Goal: Task Accomplishment & Management: Manage account settings

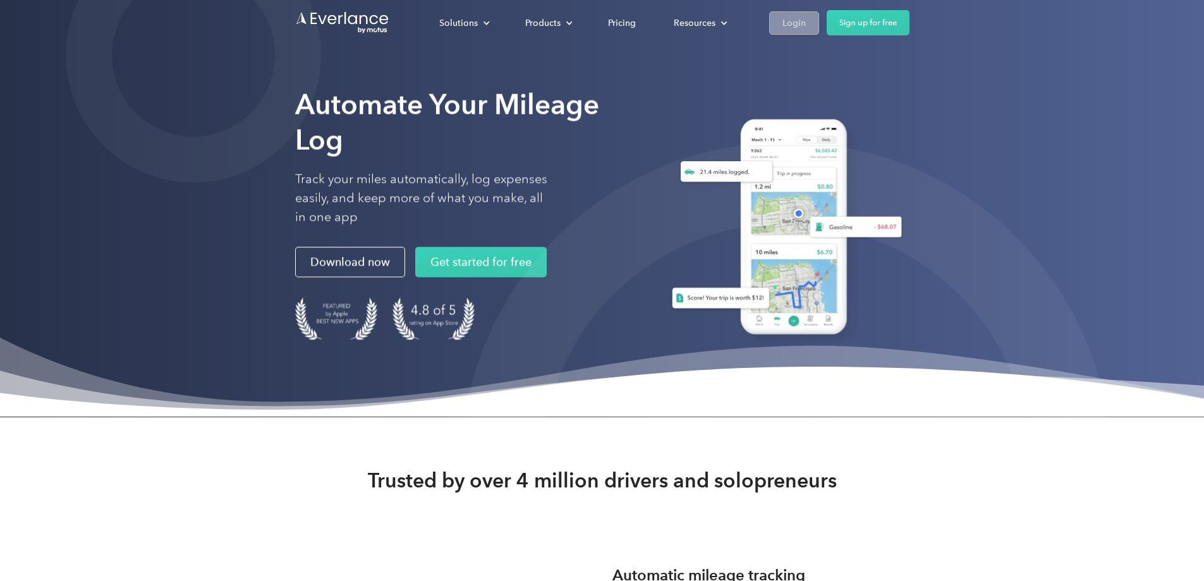
click at [806, 23] on div "Login" at bounding box center [793, 23] width 23 height 16
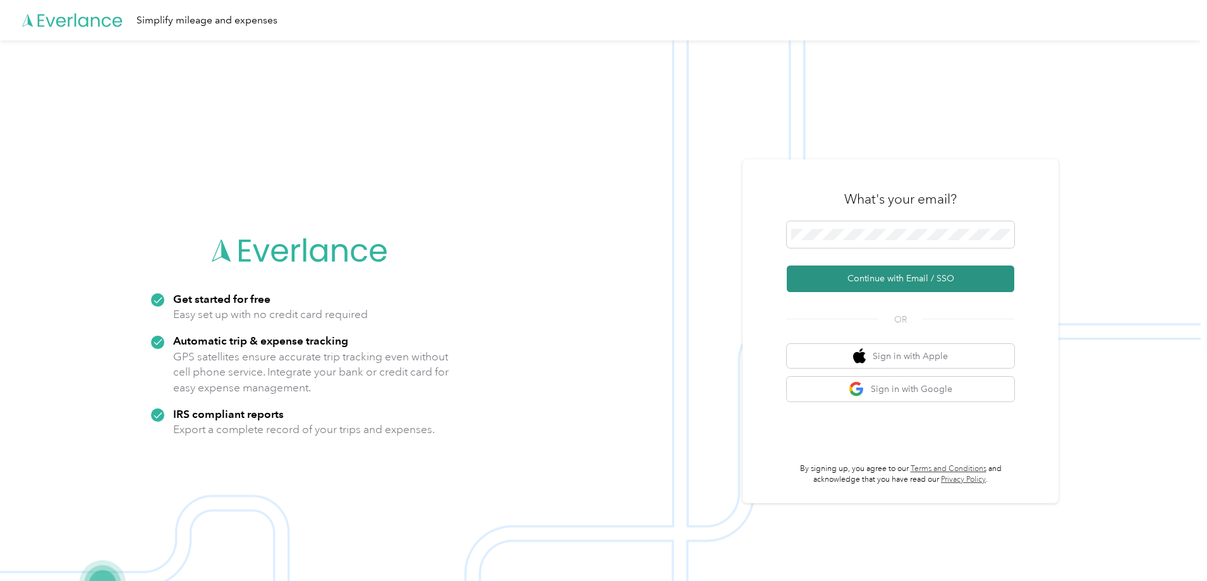
click at [880, 274] on button "Continue with Email / SSO" at bounding box center [900, 278] width 227 height 27
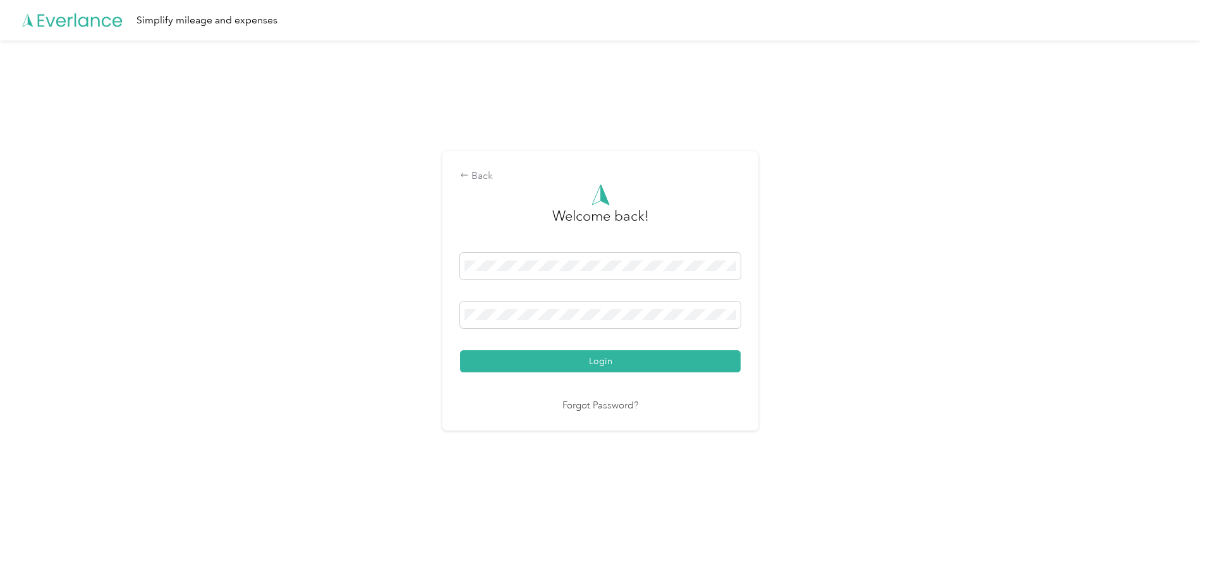
click at [598, 360] on button "Login" at bounding box center [600, 361] width 281 height 22
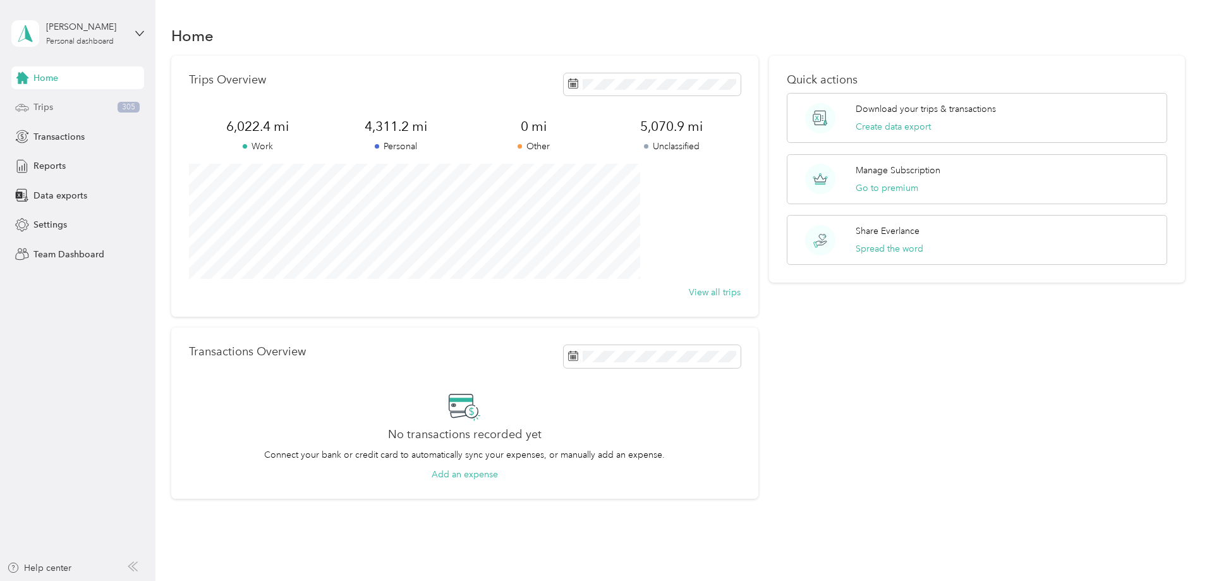
click at [48, 107] on span "Trips" at bounding box center [43, 106] width 20 height 13
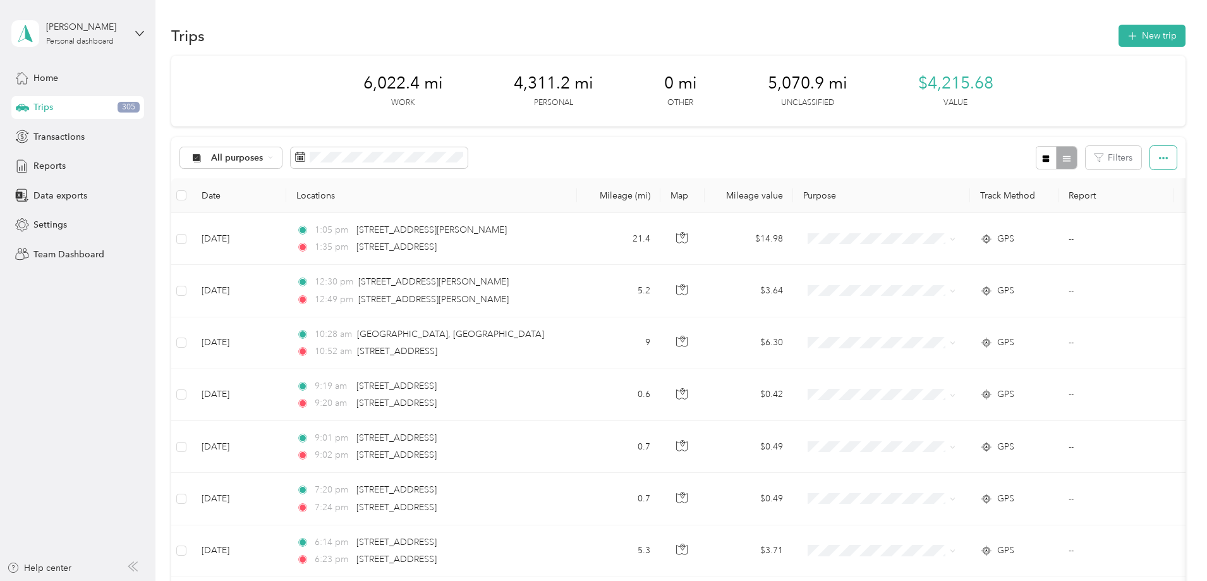
click at [1159, 159] on icon "button" at bounding box center [1163, 158] width 9 height 3
click at [1063, 204] on span "Export" at bounding box center [1058, 203] width 27 height 11
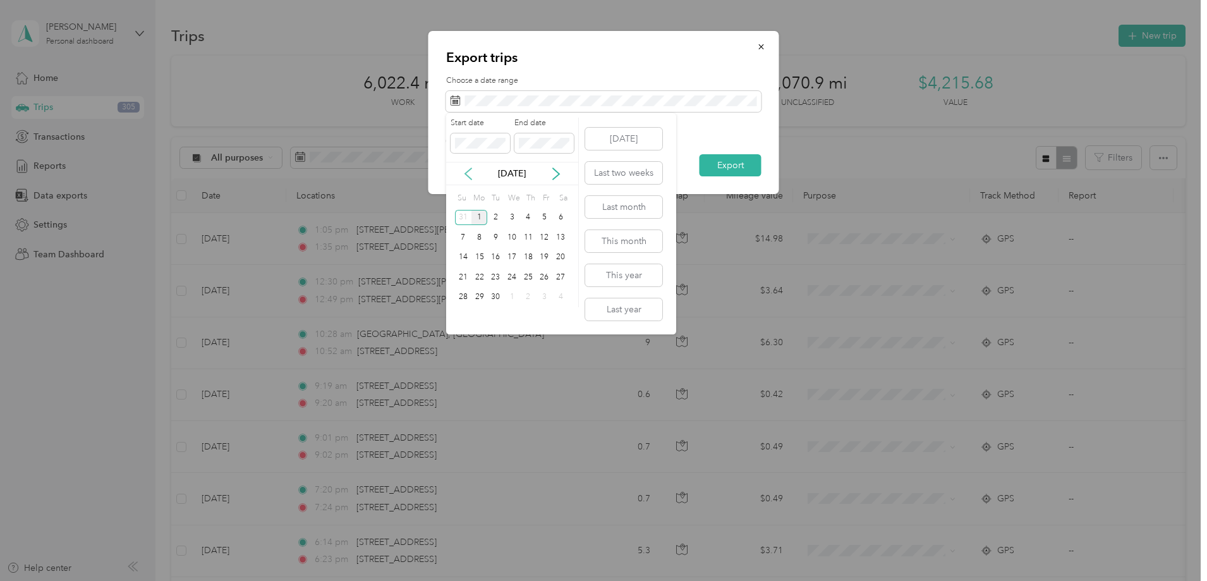
click at [472, 173] on icon at bounding box center [468, 173] width 13 height 13
click at [471, 173] on icon at bounding box center [468, 173] width 13 height 13
click at [466, 174] on icon at bounding box center [468, 173] width 6 height 11
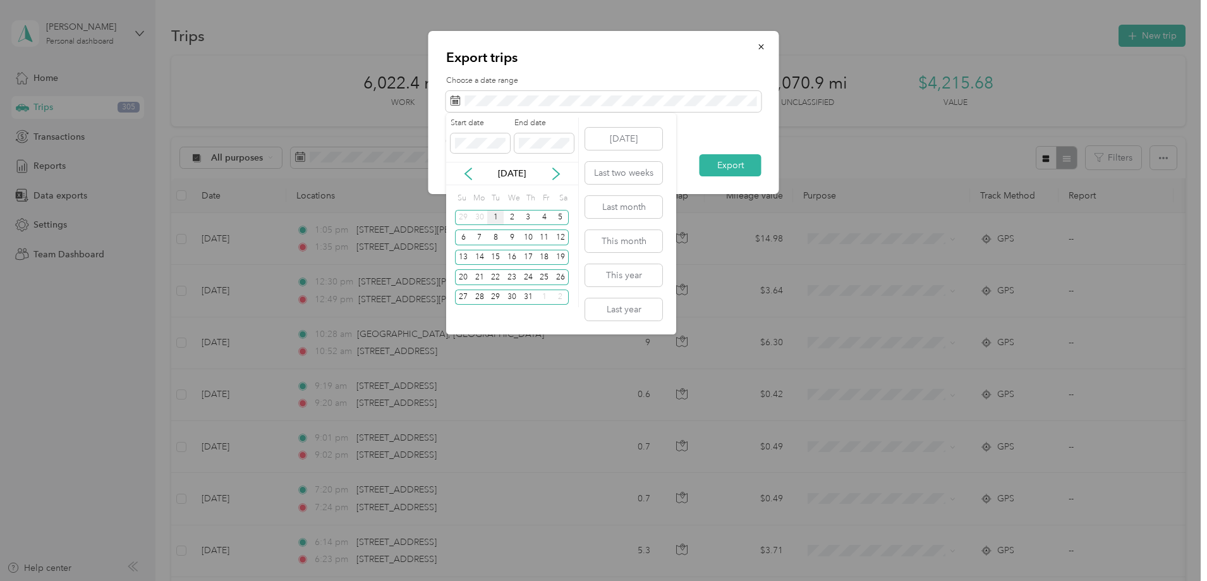
click at [501, 219] on div "1" at bounding box center [495, 218] width 16 height 16
click at [495, 218] on div "1" at bounding box center [495, 218] width 16 height 16
click at [554, 174] on icon at bounding box center [556, 173] width 13 height 13
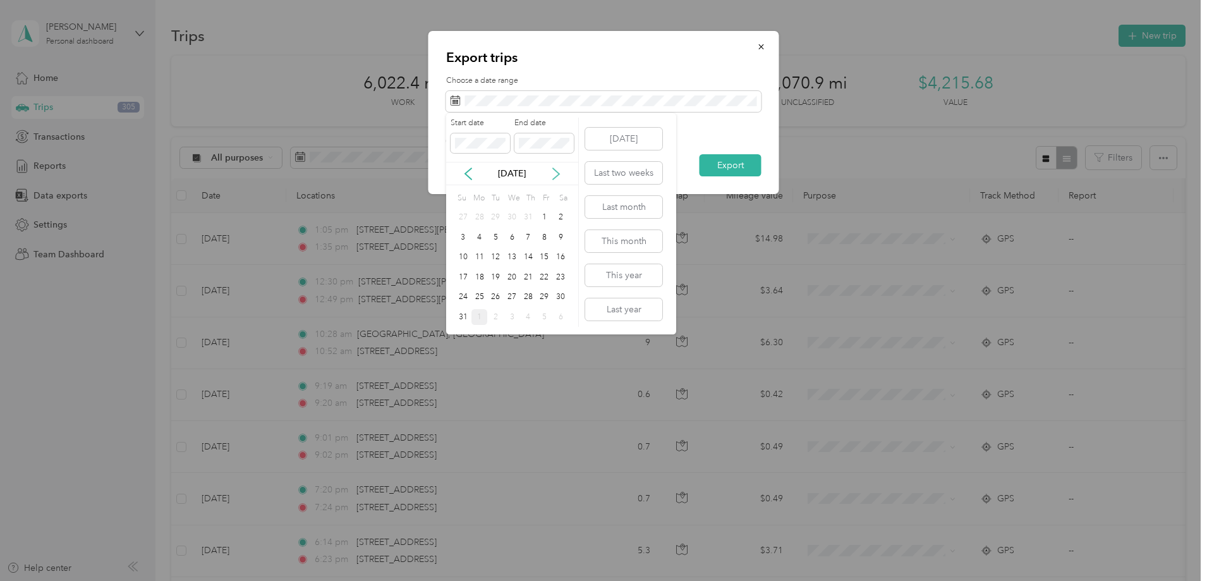
click at [554, 174] on icon at bounding box center [556, 173] width 13 height 13
click at [468, 170] on icon at bounding box center [468, 173] width 13 height 13
click at [550, 289] on div "29" at bounding box center [545, 297] width 16 height 16
click at [464, 169] on icon at bounding box center [468, 173] width 13 height 13
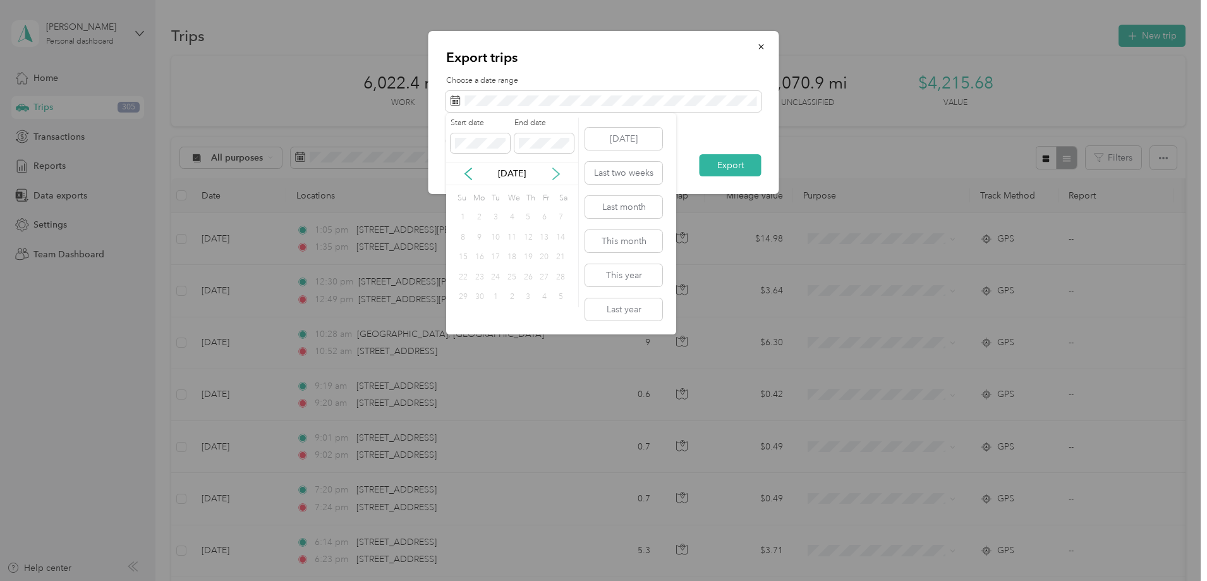
click at [557, 174] on icon at bounding box center [556, 173] width 6 height 11
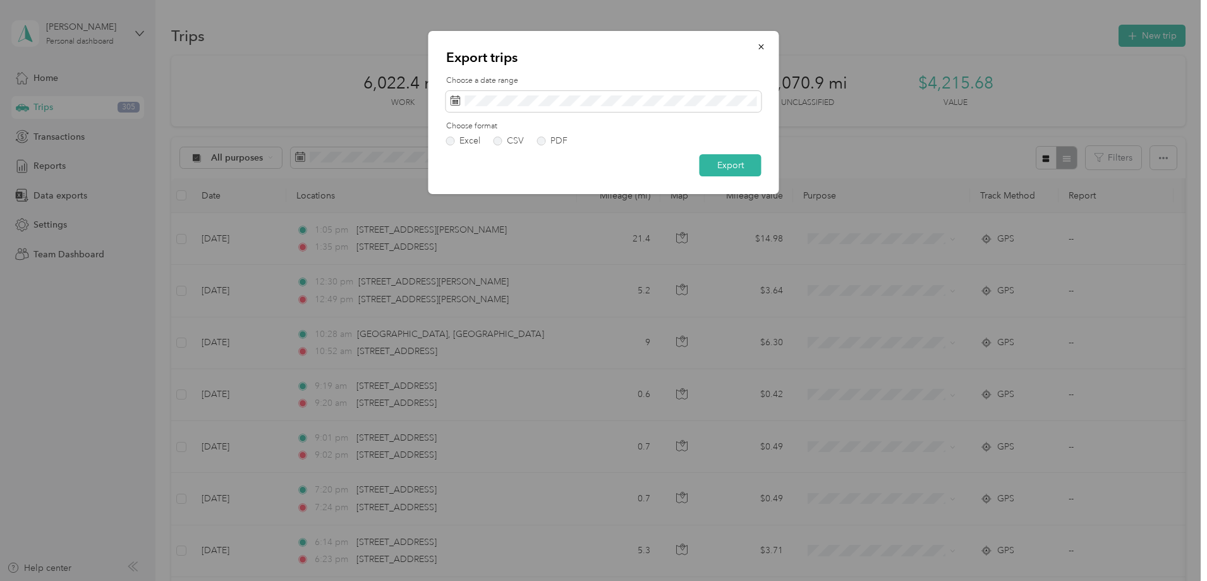
click at [741, 126] on label "Choose format" at bounding box center [603, 126] width 315 height 11
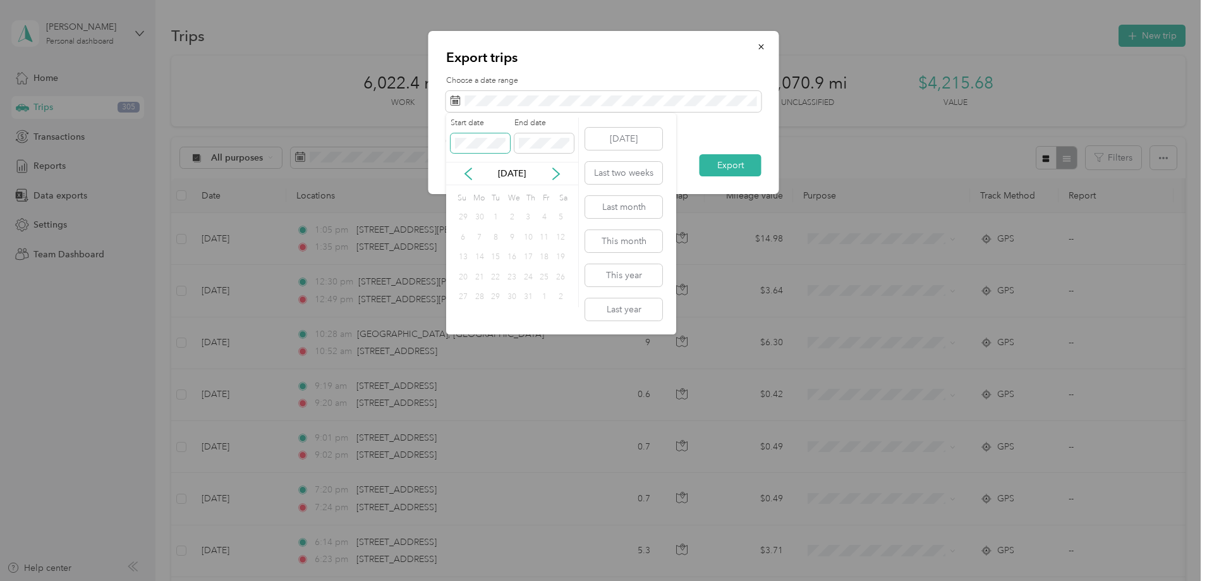
click at [449, 140] on div "Start date End date" at bounding box center [512, 140] width 132 height 44
click at [497, 216] on div "1" at bounding box center [495, 218] width 16 height 16
click at [542, 182] on div "[DATE]" at bounding box center [512, 173] width 132 height 23
click at [557, 172] on icon at bounding box center [556, 173] width 13 height 13
click at [557, 172] on icon at bounding box center [556, 173] width 6 height 11
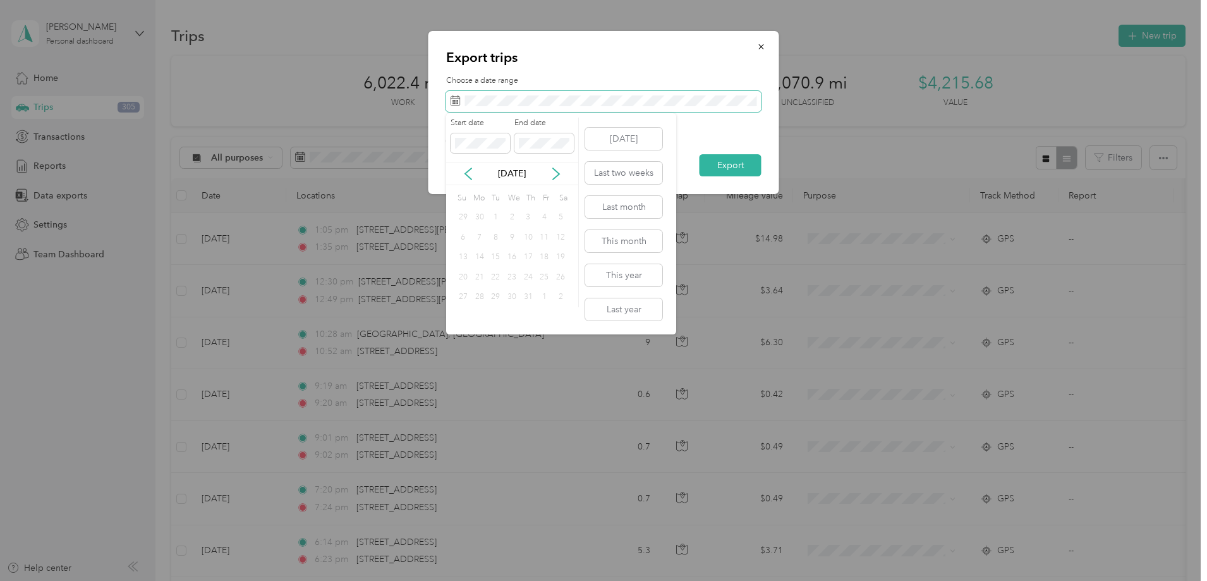
click at [444, 105] on div "Export trips Choose a date range Choose format Excel CSV PDF Export" at bounding box center [603, 112] width 351 height 163
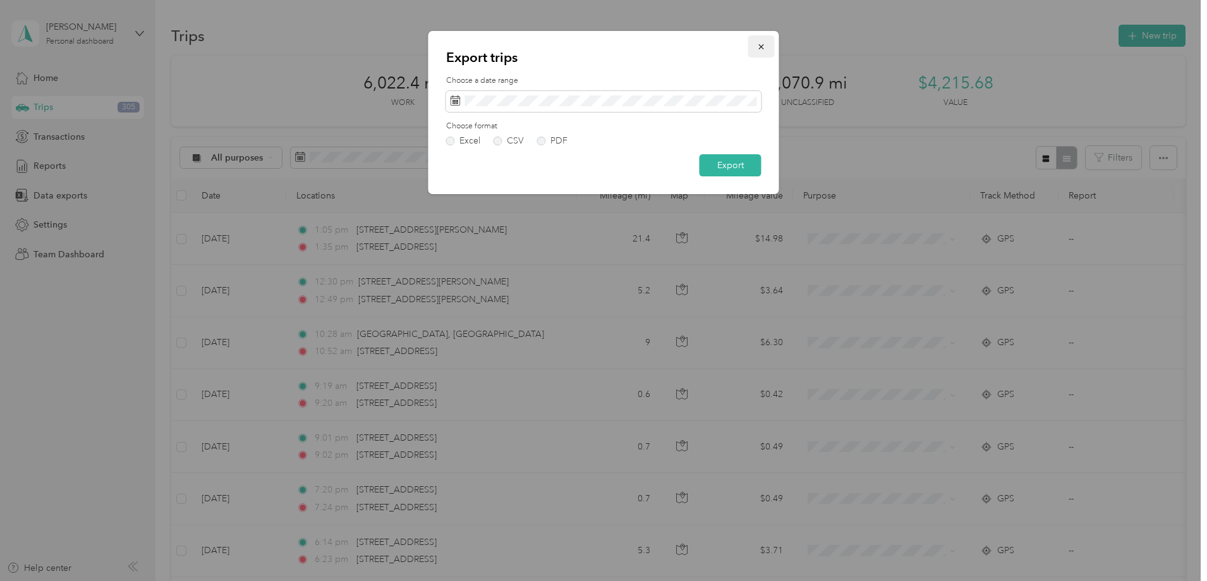
click at [762, 50] on icon "button" at bounding box center [761, 46] width 9 height 9
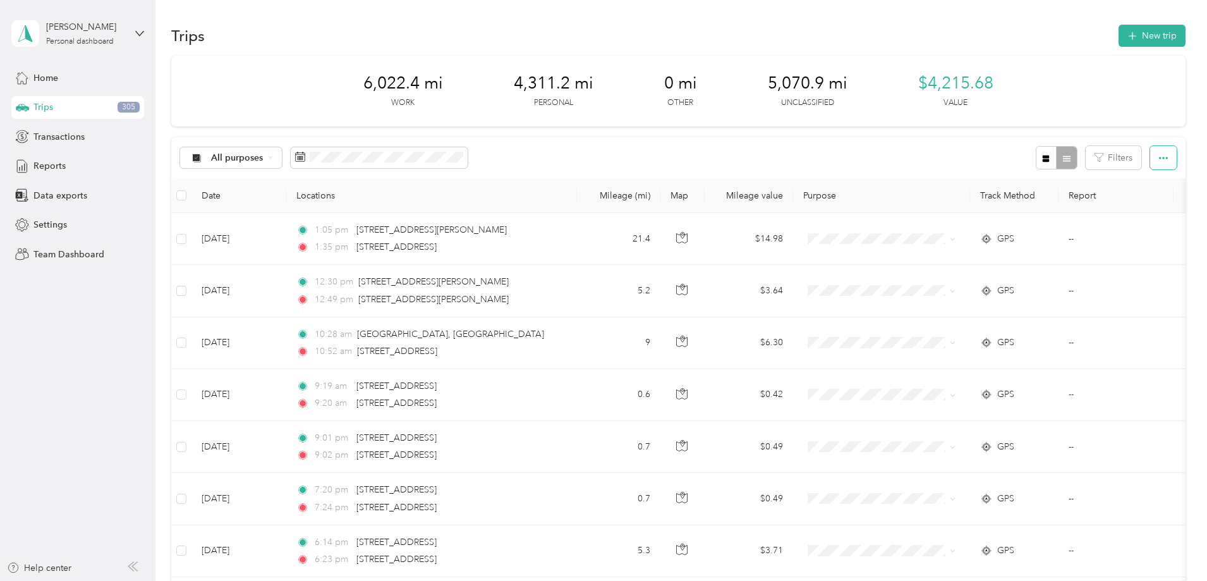
click at [1159, 157] on icon "button" at bounding box center [1163, 158] width 9 height 9
click at [1067, 201] on span "Export" at bounding box center [1058, 203] width 27 height 11
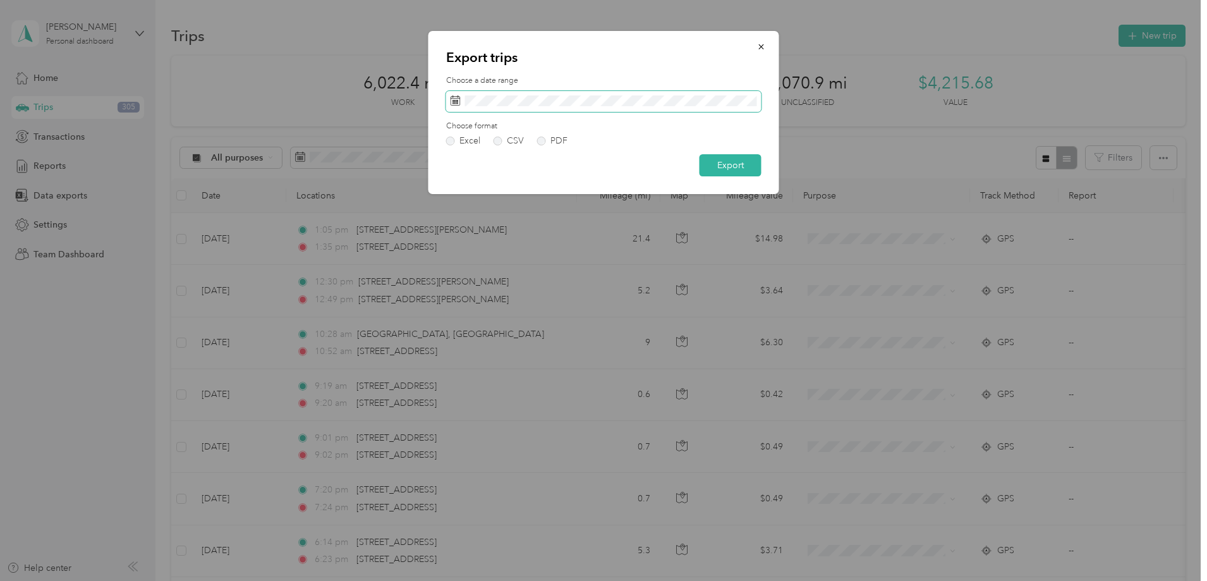
click at [502, 107] on span at bounding box center [603, 101] width 315 height 21
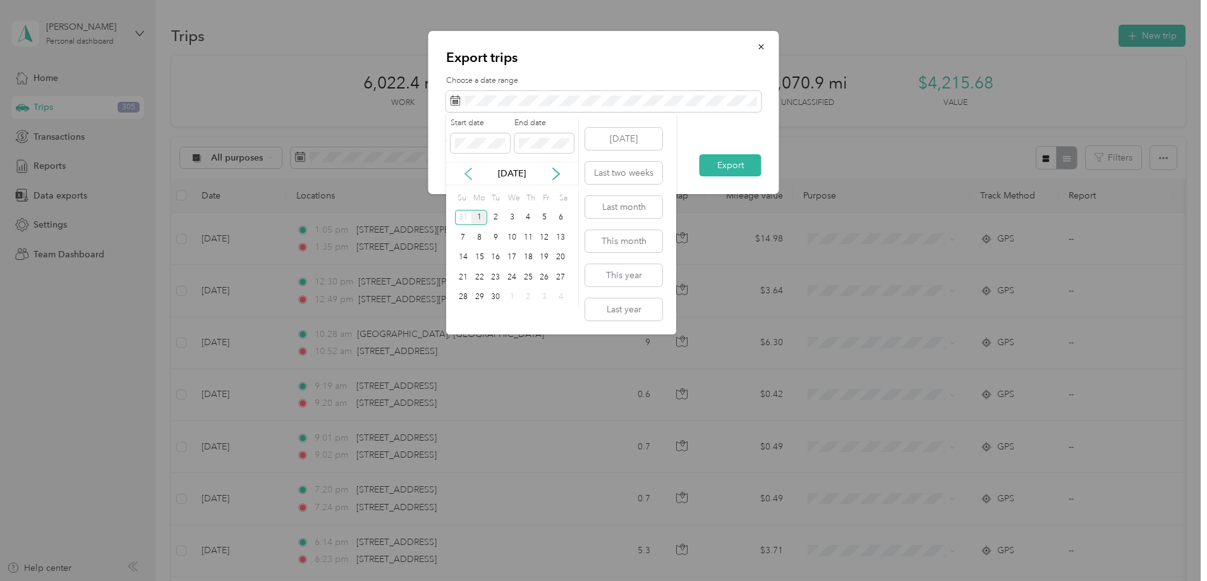
click at [473, 172] on icon at bounding box center [468, 173] width 13 height 13
click at [495, 217] on div "1" at bounding box center [495, 218] width 16 height 16
click at [557, 176] on icon at bounding box center [556, 173] width 6 height 11
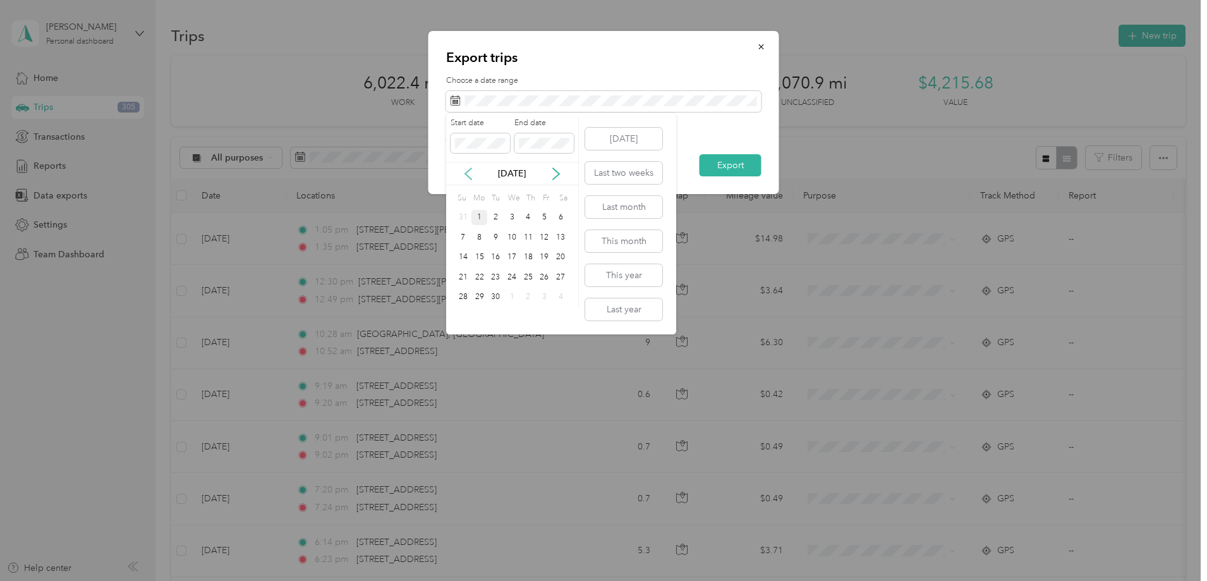
click at [470, 168] on icon at bounding box center [468, 173] width 6 height 11
click at [546, 293] on div "29" at bounding box center [545, 297] width 16 height 16
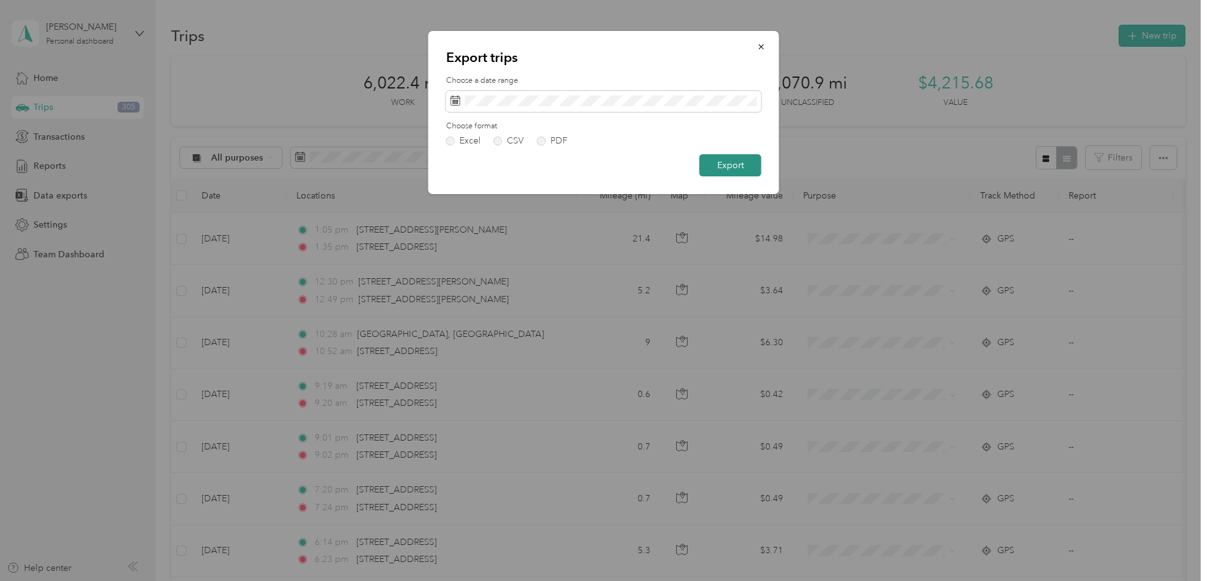
click at [728, 167] on button "Export" at bounding box center [731, 165] width 62 height 22
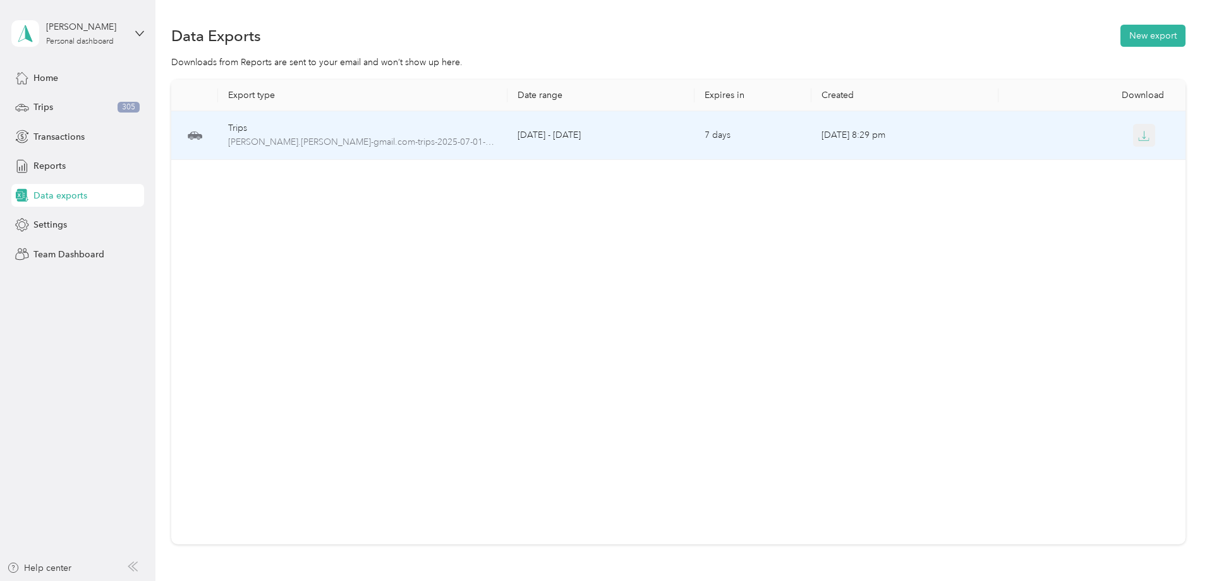
click at [1138, 135] on icon "button" at bounding box center [1143, 135] width 11 height 11
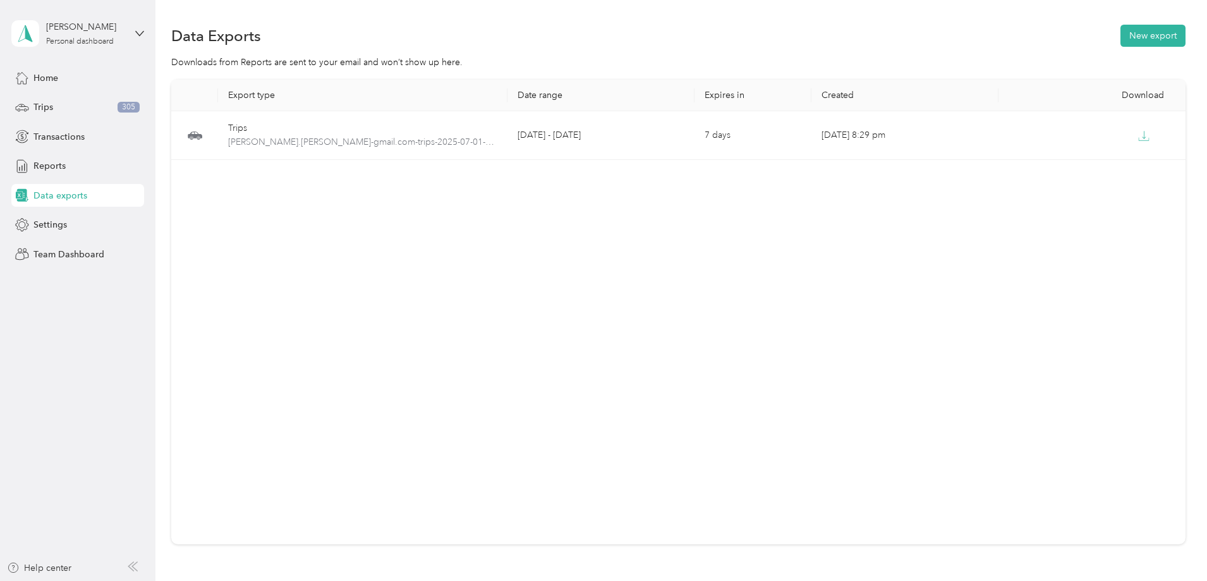
click at [689, 318] on div "Export type Date range Expires in Created Download Trips [PERSON_NAME].[PERSON_…" at bounding box center [678, 312] width 1014 height 464
click at [34, 108] on span "Trips" at bounding box center [43, 106] width 20 height 13
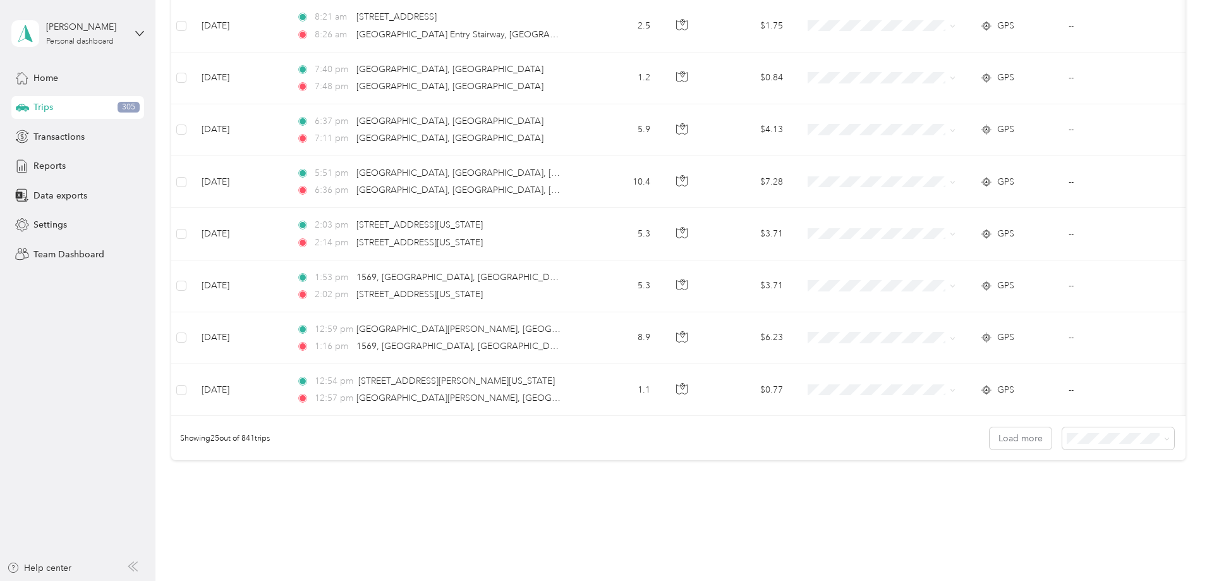
scroll to position [1160, 0]
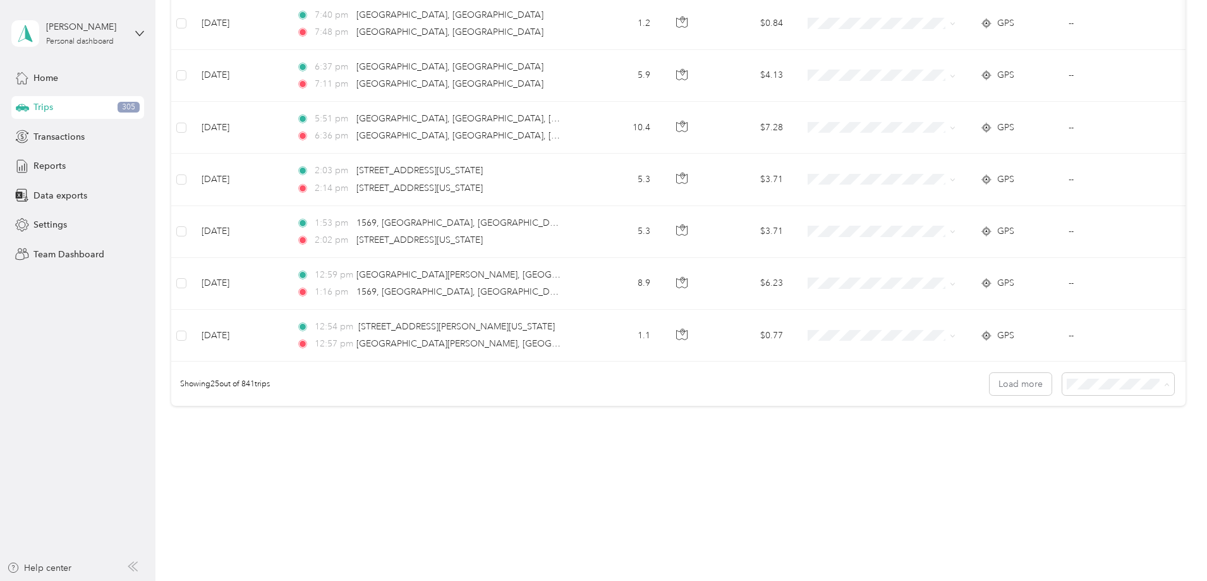
click at [1014, 450] on span "100 per load" at bounding box center [1010, 451] width 52 height 11
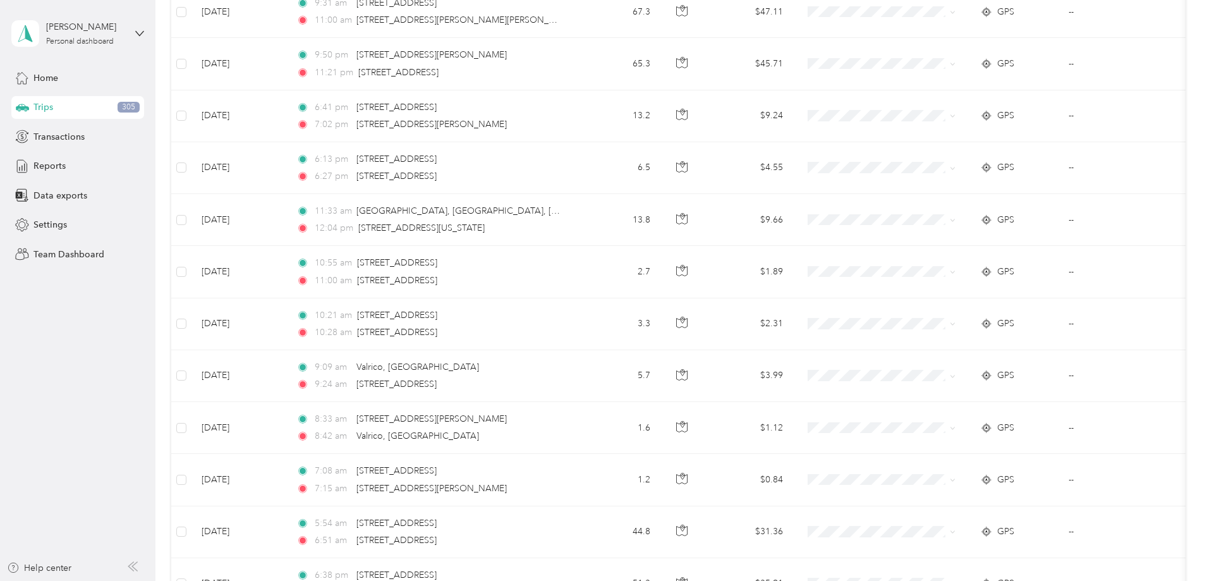
scroll to position [5059, 0]
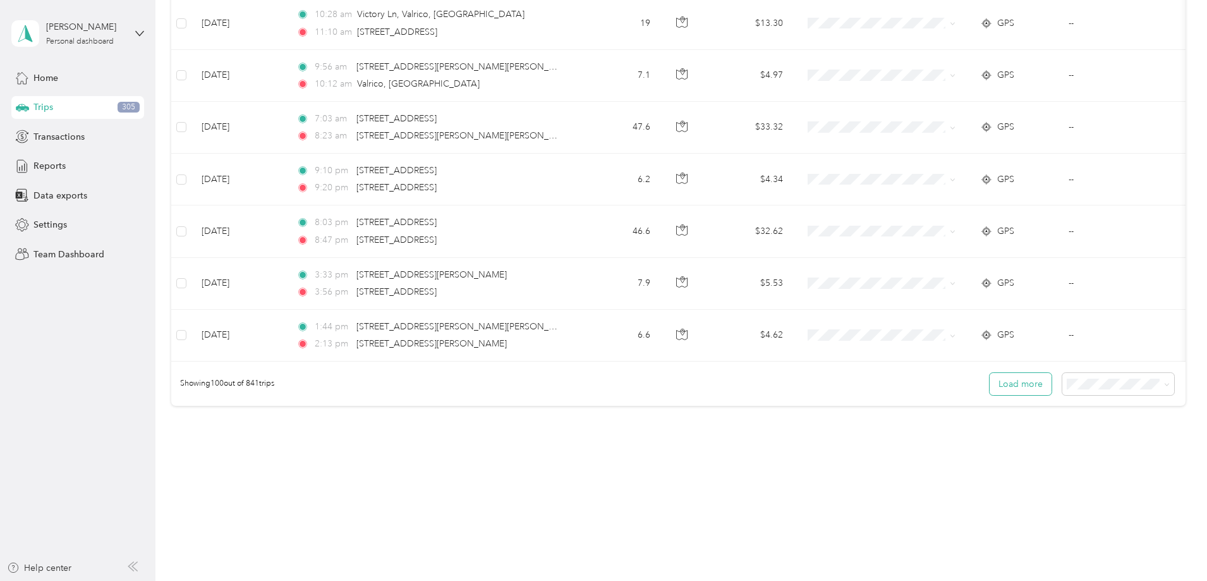
click at [990, 387] on button "Load more" at bounding box center [1021, 384] width 62 height 22
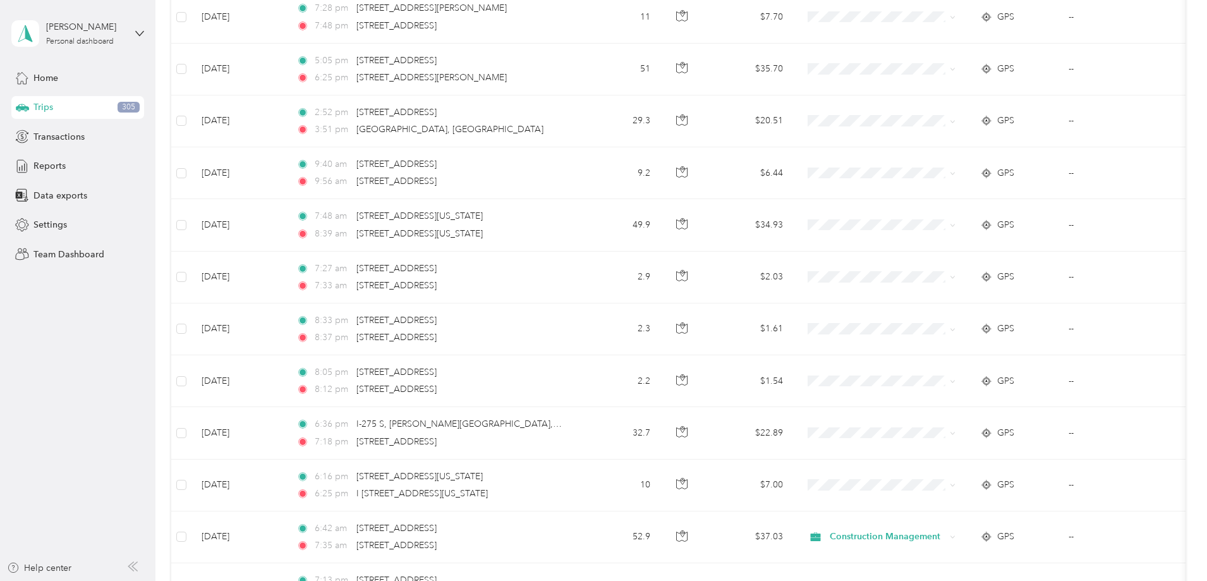
scroll to position [10256, 0]
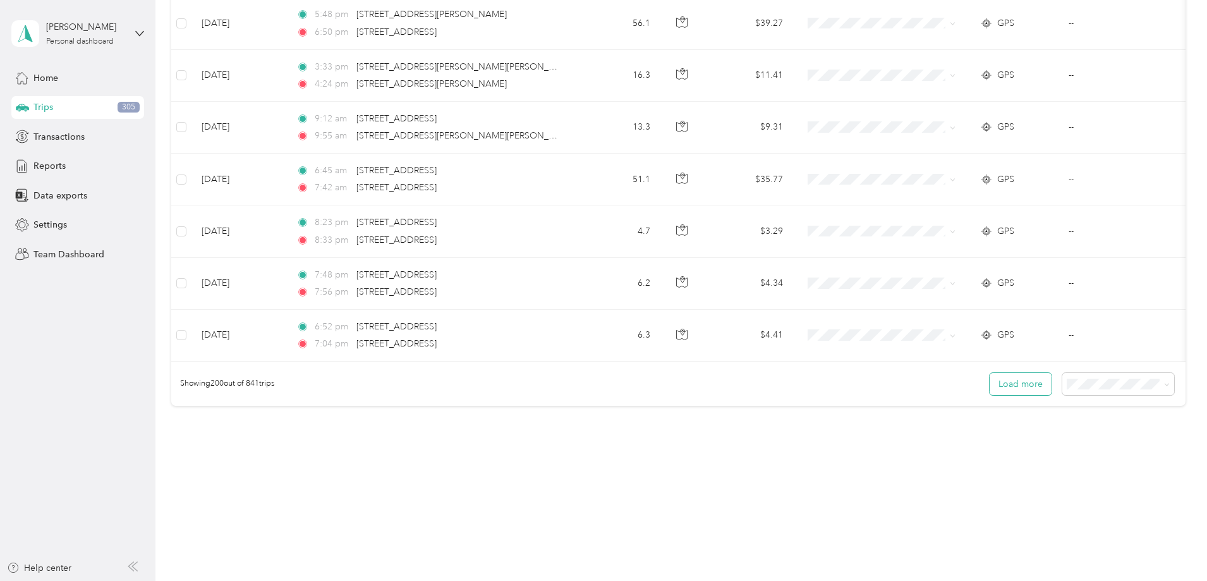
click at [990, 383] on button "Load more" at bounding box center [1021, 384] width 62 height 22
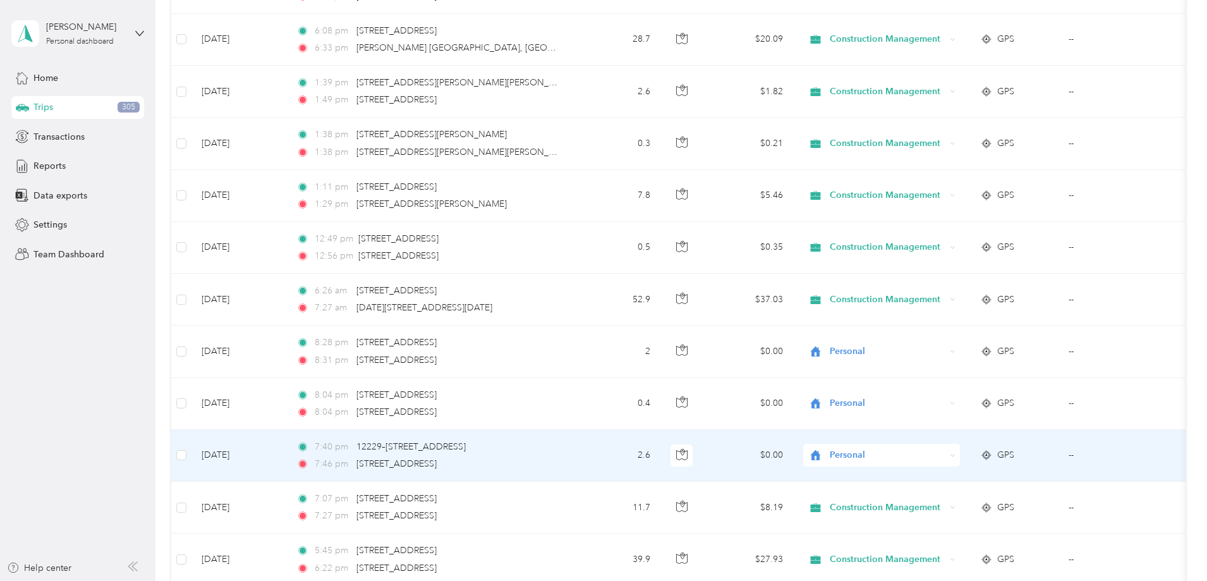
scroll to position [11141, 0]
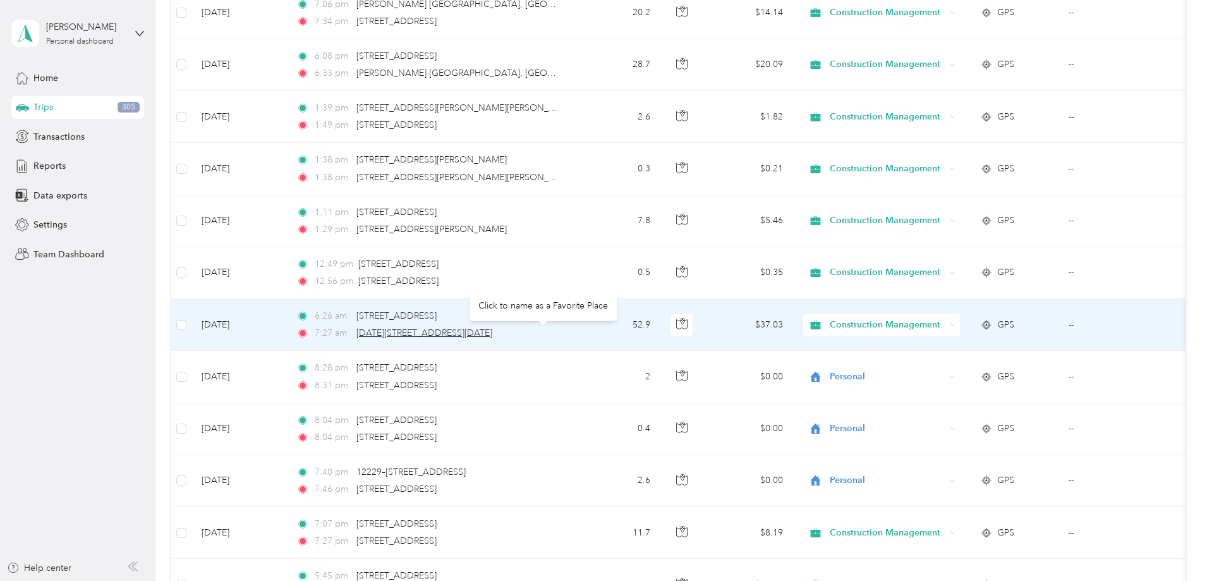
click at [492, 331] on span "[DATE][STREET_ADDRESS][DATE]" at bounding box center [424, 332] width 136 height 11
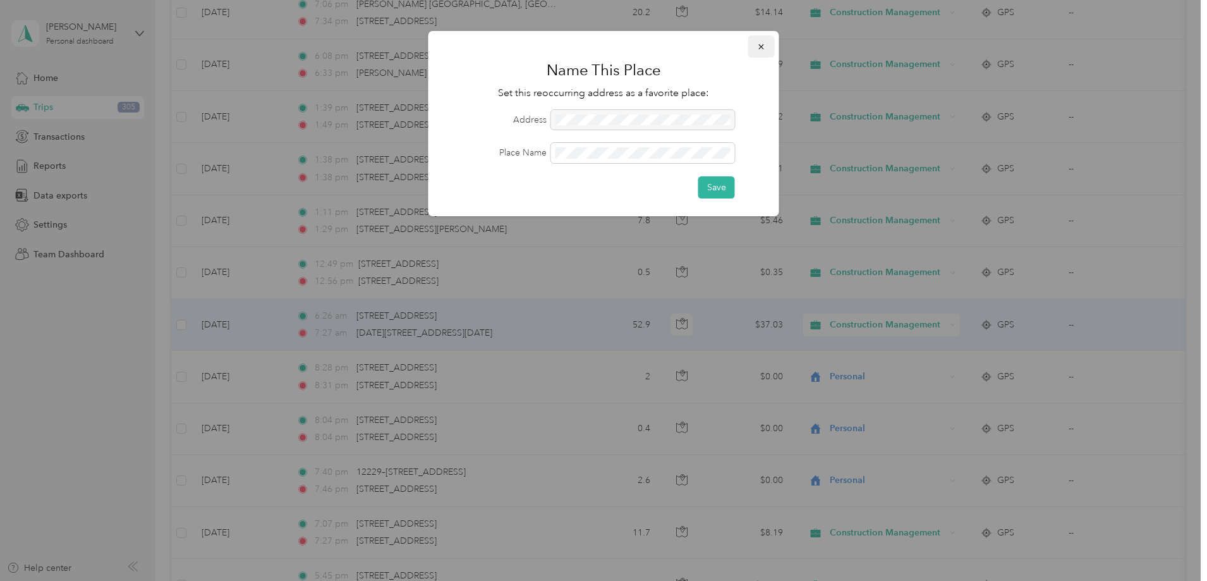
click at [760, 46] on icon "button" at bounding box center [760, 46] width 5 height 5
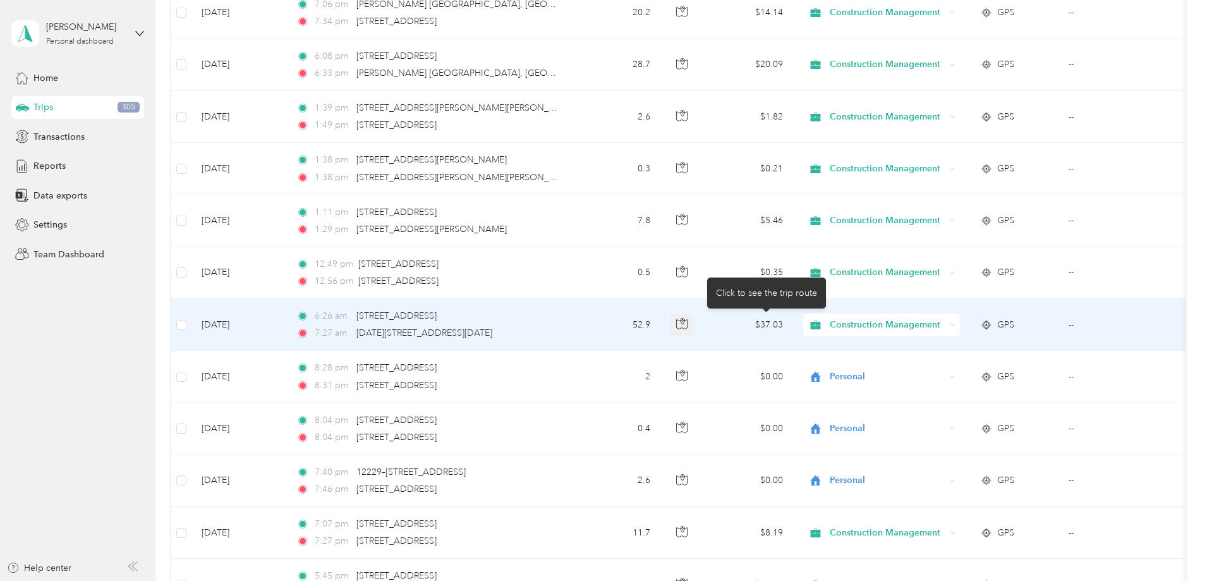
click at [688, 325] on icon "button" at bounding box center [681, 323] width 11 height 11
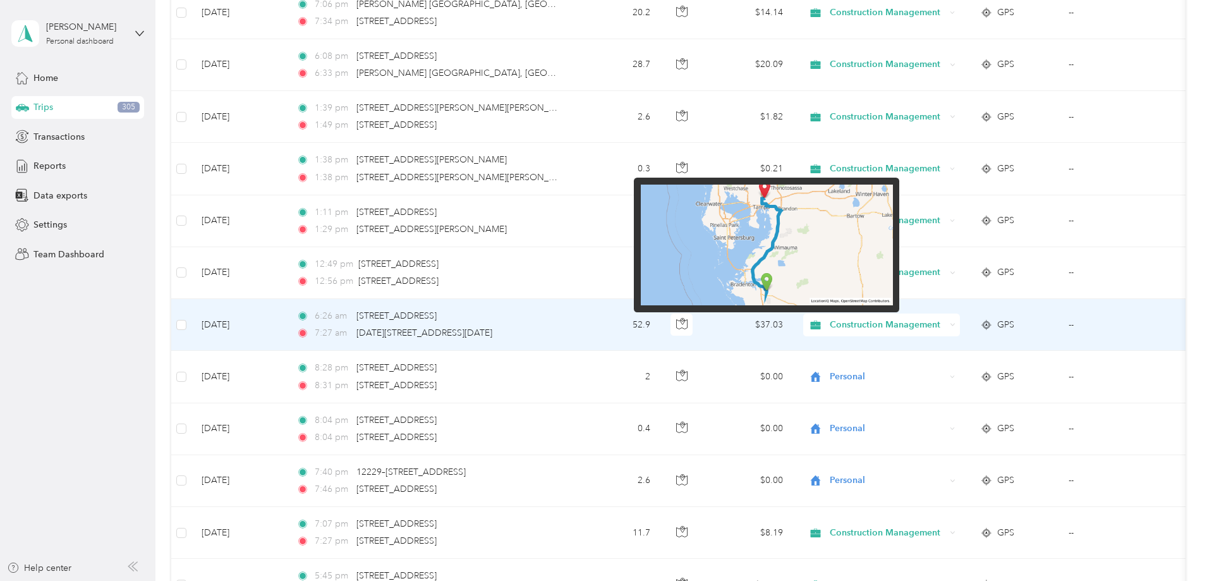
click at [773, 196] on img at bounding box center [767, 245] width 252 height 121
click at [766, 195] on img at bounding box center [767, 245] width 252 height 121
click at [765, 220] on img at bounding box center [767, 245] width 252 height 121
click at [765, 221] on img at bounding box center [767, 245] width 252 height 121
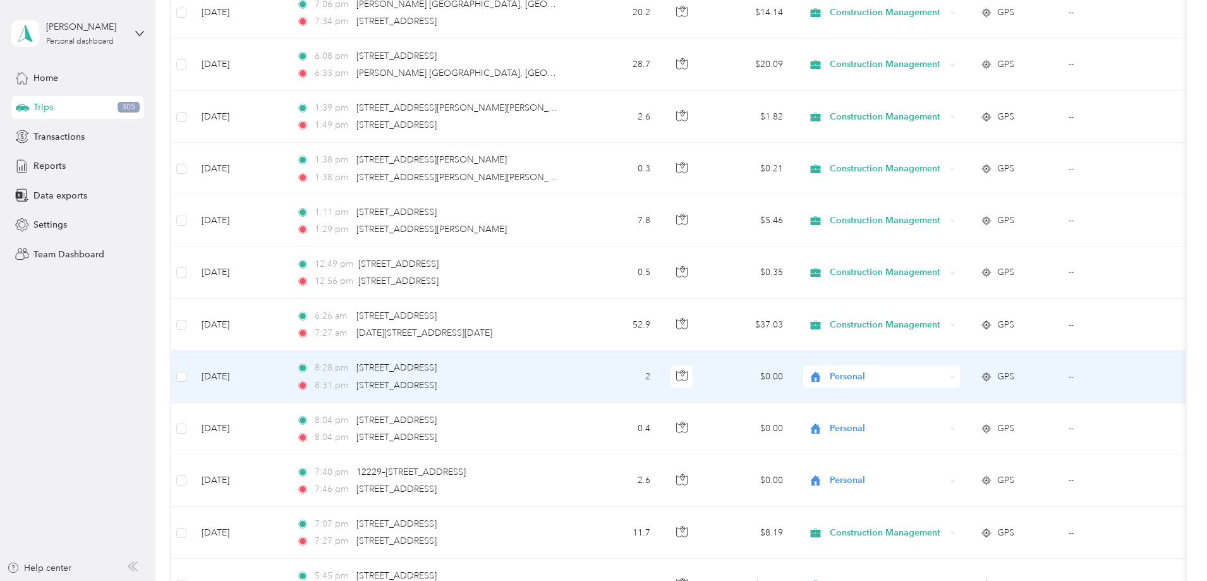
click at [561, 325] on div "6:26 am [STREET_ADDRESS] 7:27 am [DATE]–[DATE][STREET_ADDRESS]" at bounding box center [428, 324] width 265 height 31
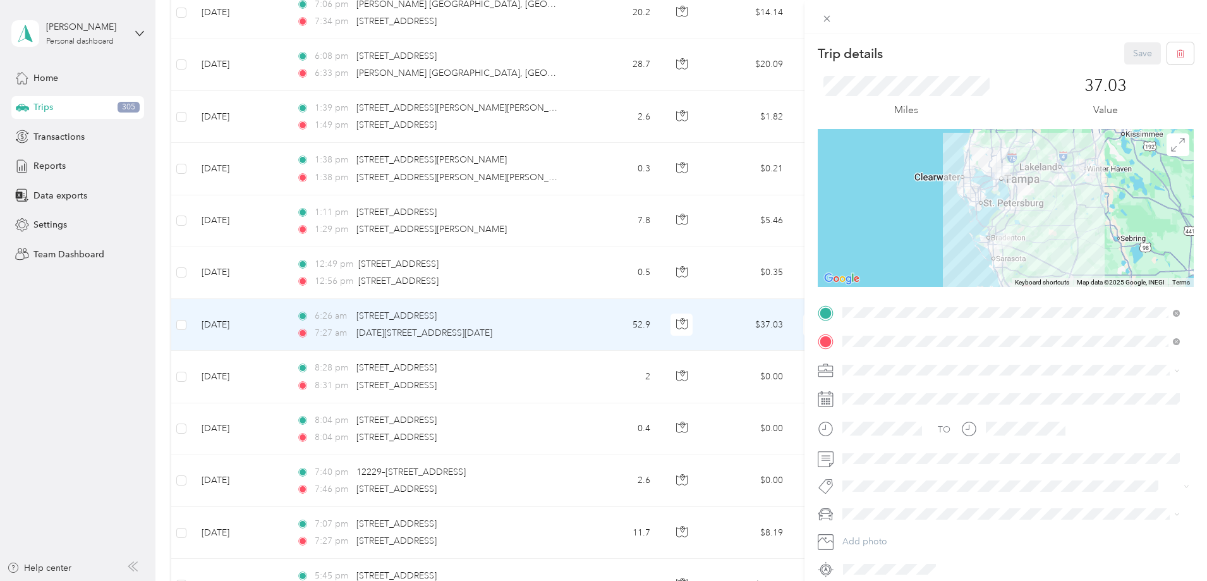
click at [763, 324] on div "Trip details Save This trip cannot be edited because it is either under review,…" at bounding box center [603, 290] width 1207 height 581
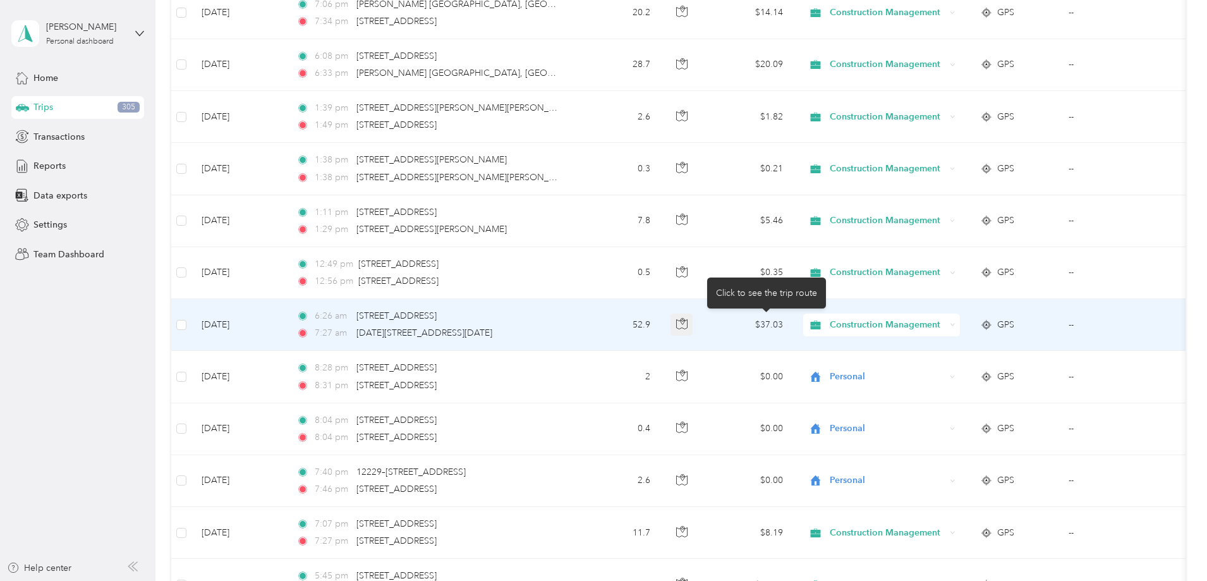
click at [688, 324] on icon "button" at bounding box center [681, 323] width 11 height 11
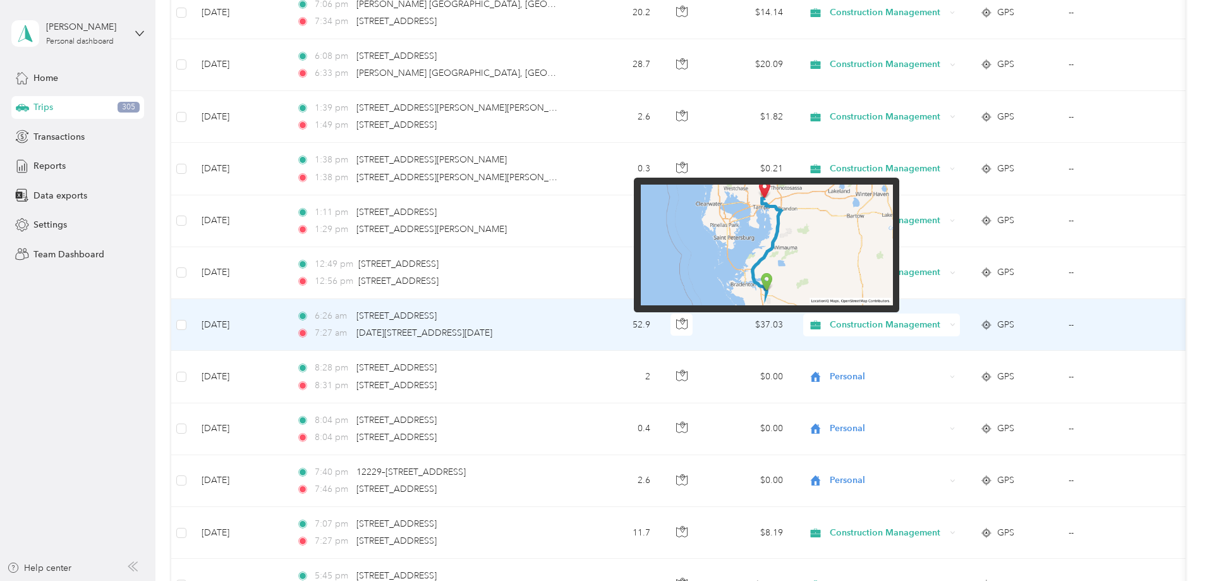
click at [766, 265] on img at bounding box center [767, 245] width 252 height 121
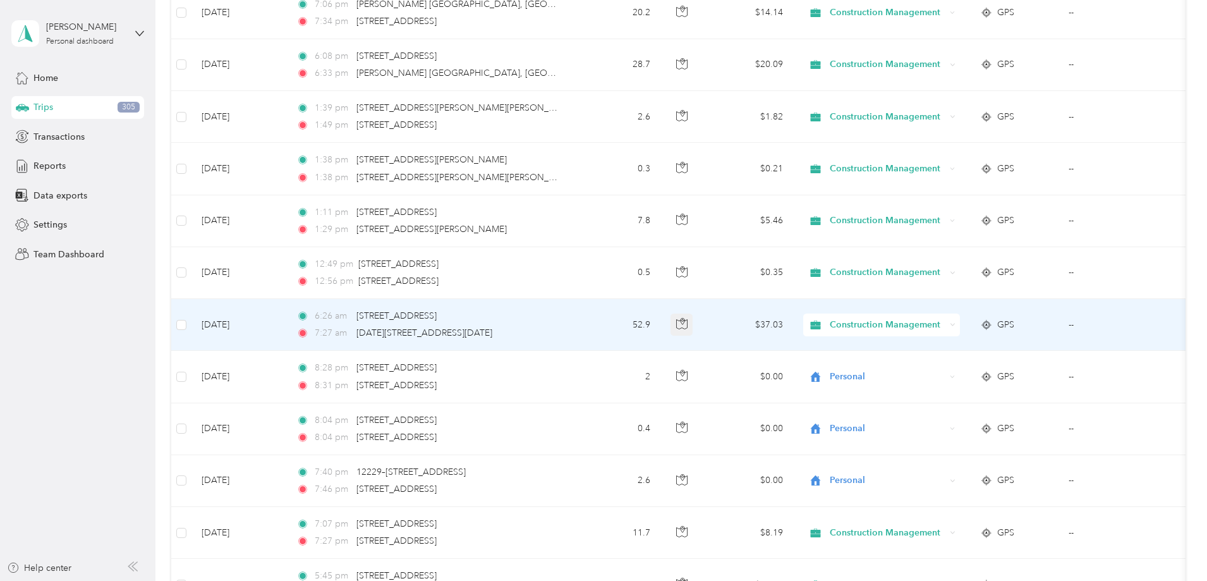
click at [688, 329] on icon "button" at bounding box center [681, 323] width 11 height 11
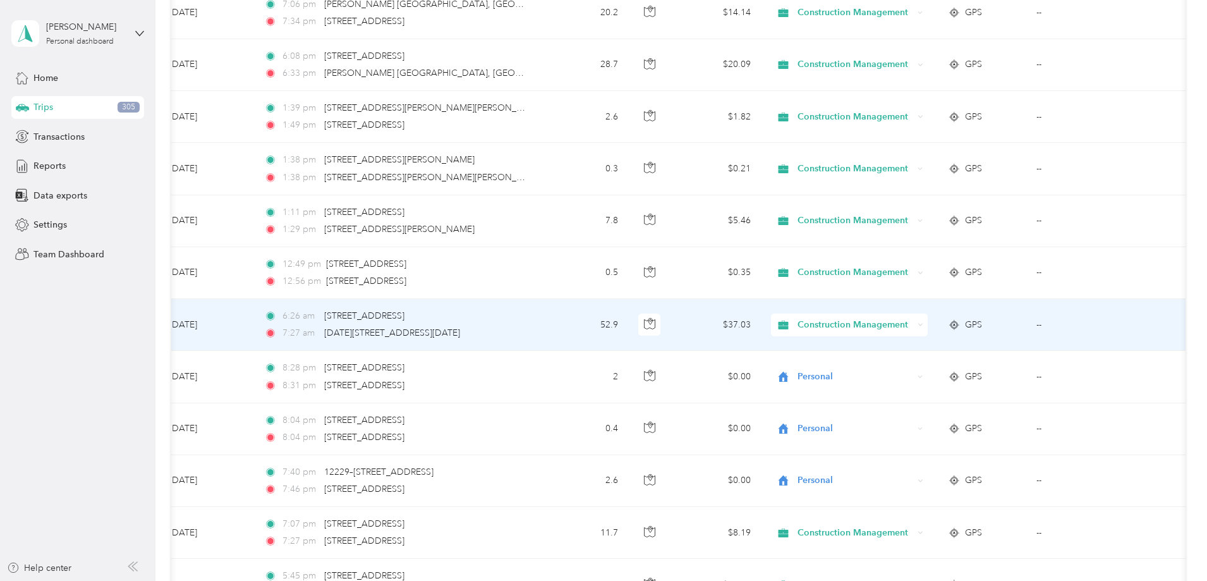
click at [982, 324] on span "GPS" at bounding box center [973, 325] width 17 height 14
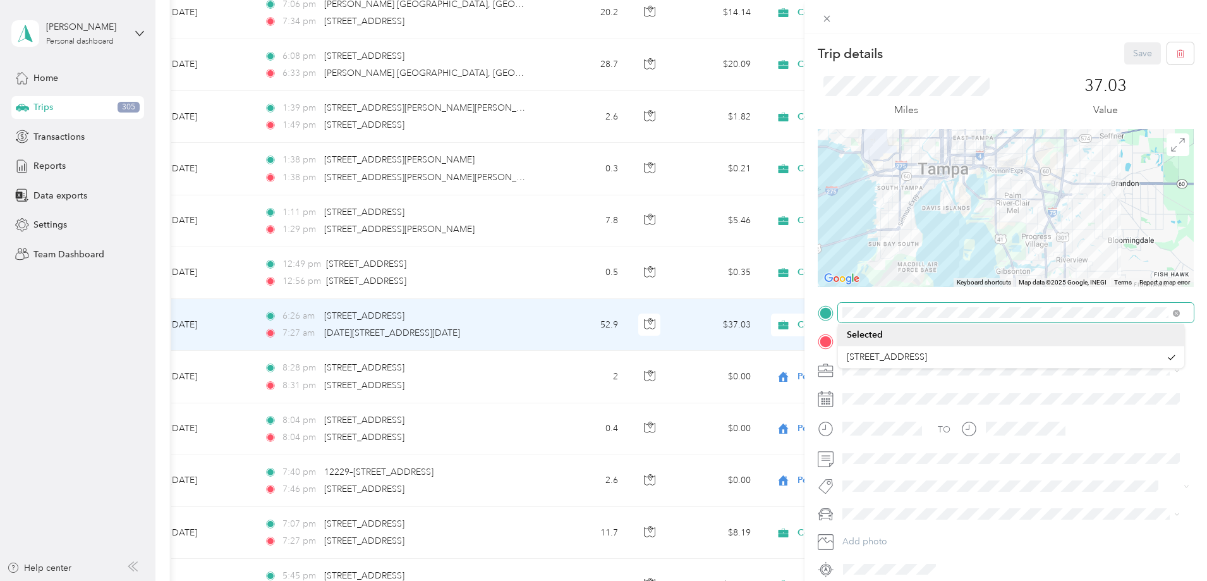
drag, startPoint x: 1010, startPoint y: 149, endPoint x: 1090, endPoint y: 301, distance: 171.9
click at [1110, 580] on div "Trip details Save This trip cannot be edited because it is either under review,…" at bounding box center [600, 581] width 1201 height 0
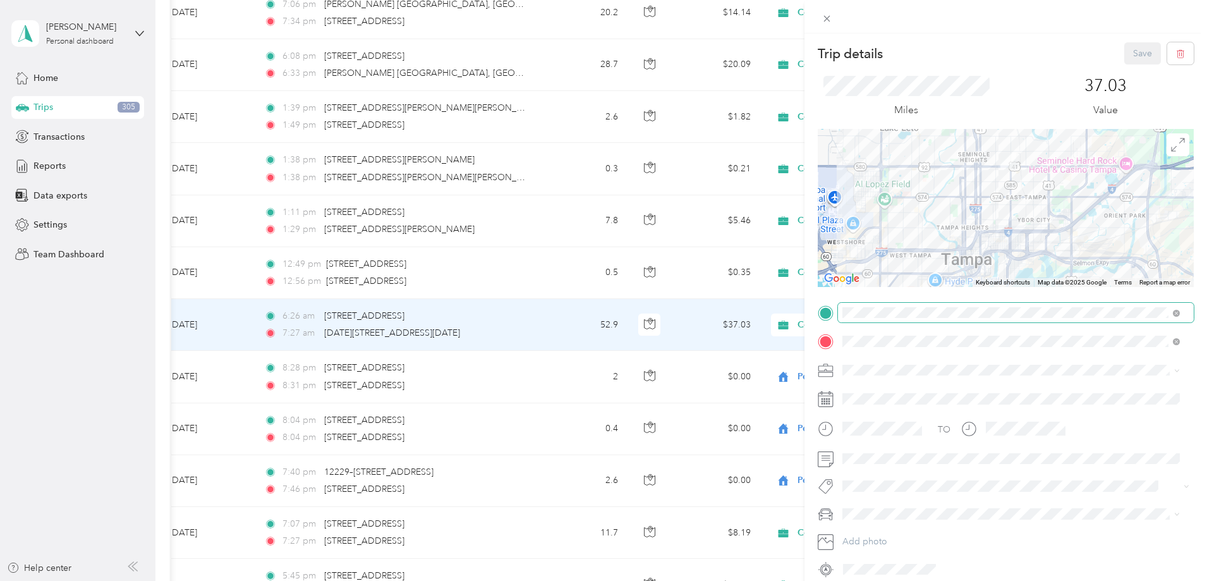
drag, startPoint x: 949, startPoint y: 165, endPoint x: 1020, endPoint y: 305, distance: 157.1
click at [1020, 305] on div "Trip details Save This trip cannot be edited because it is either under review,…" at bounding box center [1006, 310] width 376 height 537
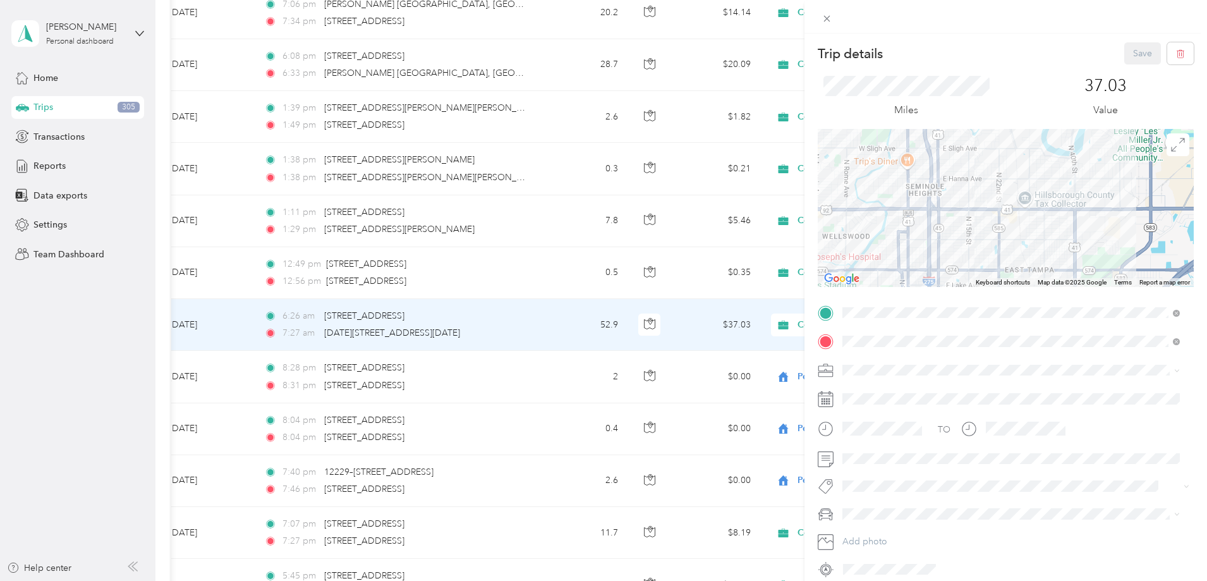
drag, startPoint x: 1029, startPoint y: 167, endPoint x: 1006, endPoint y: 239, distance: 75.7
click at [1006, 239] on div at bounding box center [1006, 208] width 376 height 158
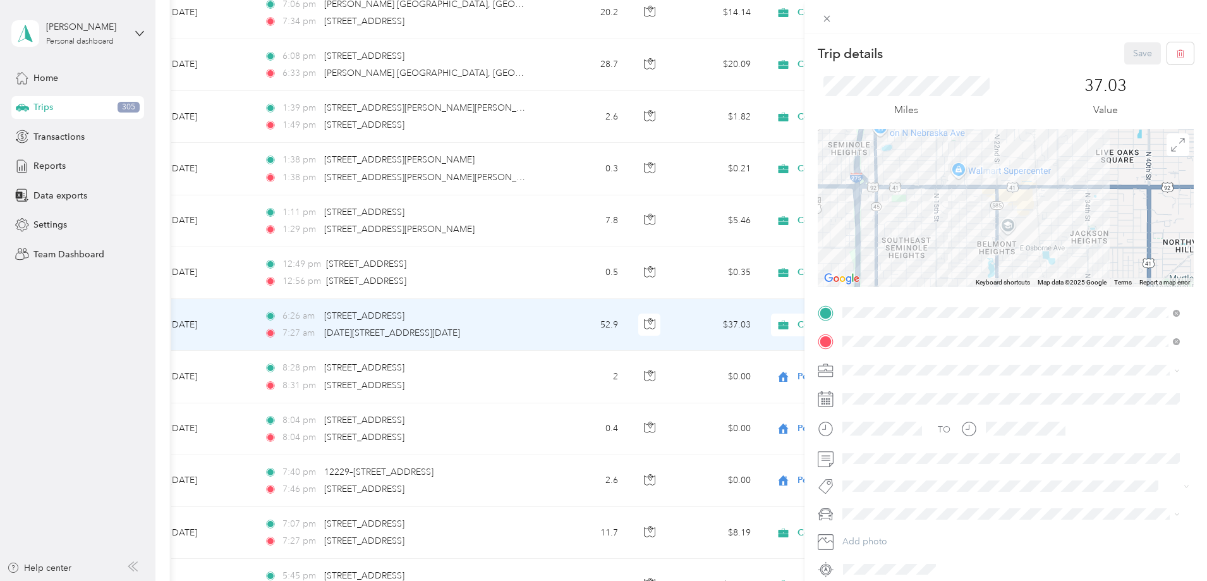
click at [559, 323] on div "Trip details Save This trip cannot be edited because it is either under review,…" at bounding box center [603, 290] width 1207 height 581
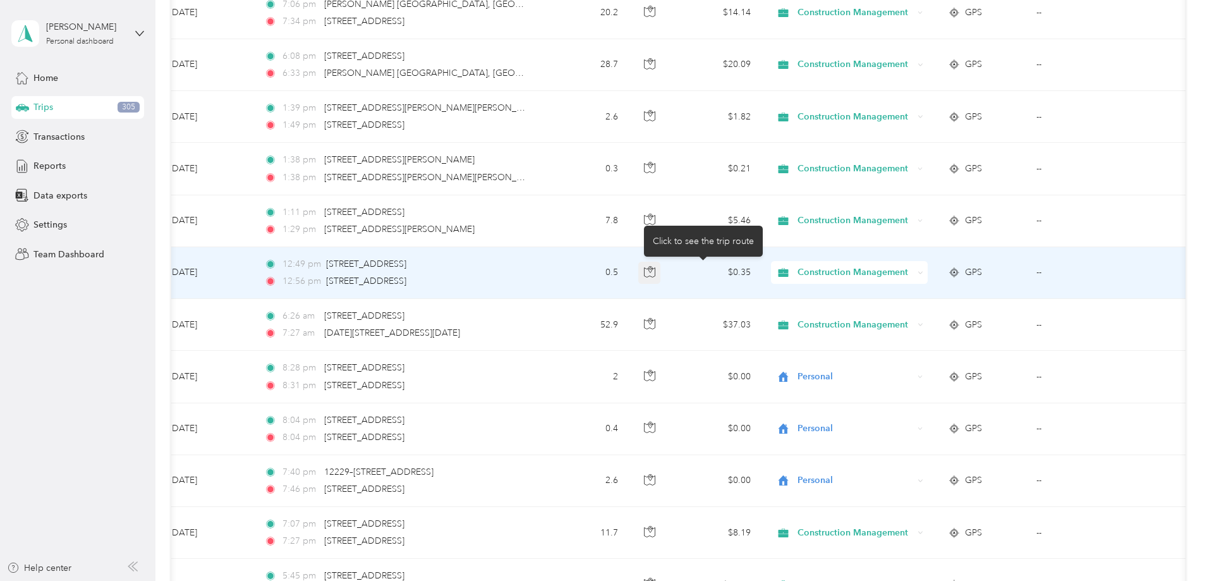
click at [655, 276] on icon "button" at bounding box center [649, 271] width 11 height 11
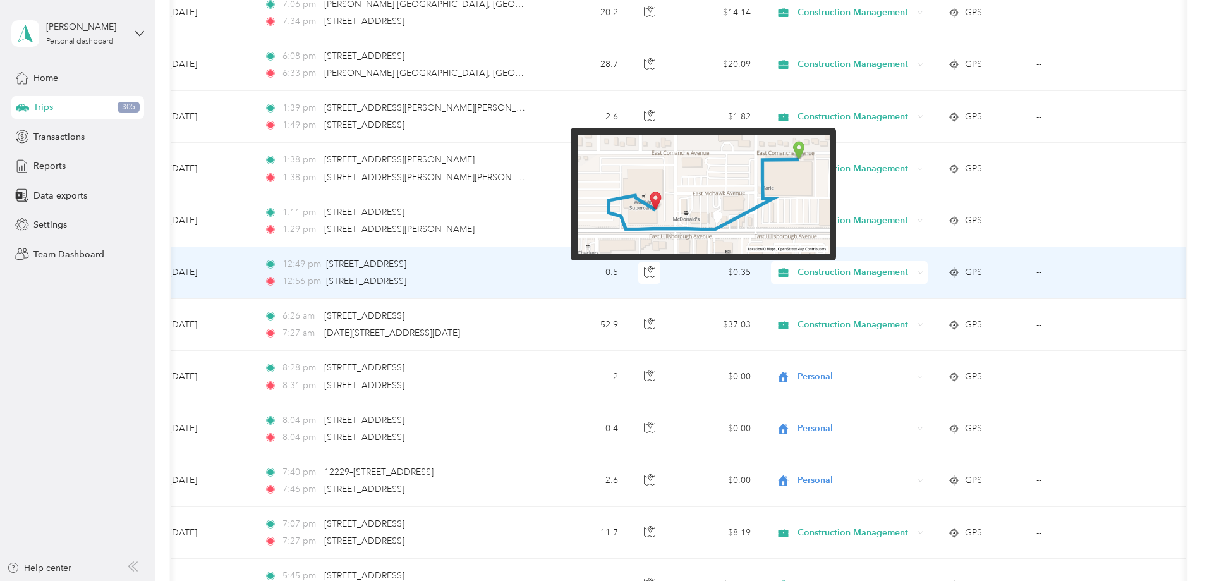
click at [715, 226] on img at bounding box center [704, 194] width 252 height 119
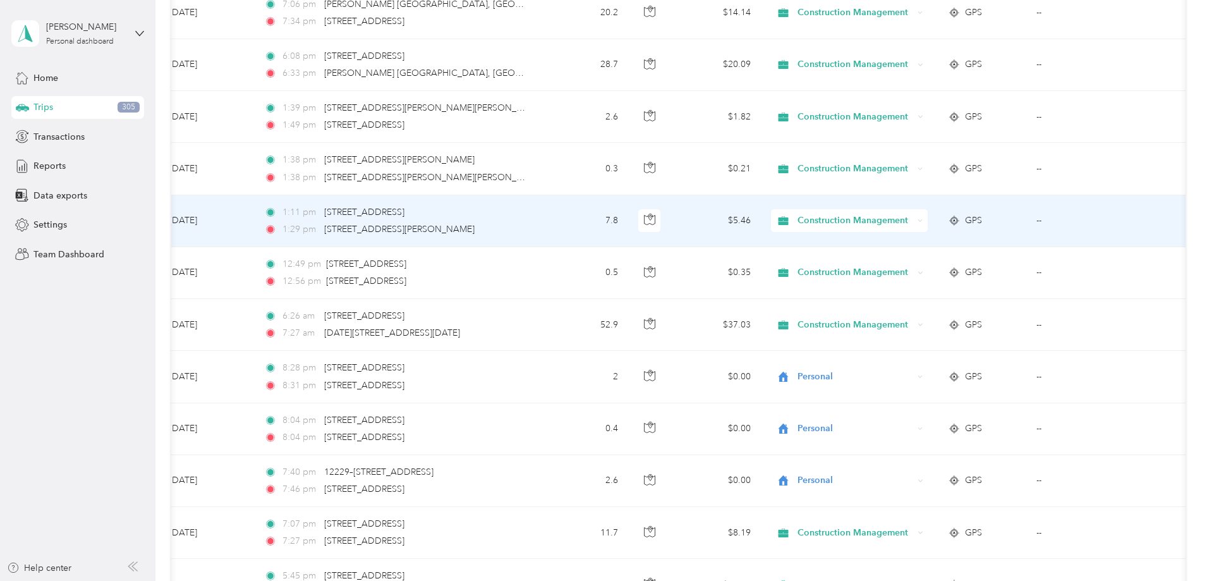
click at [461, 219] on div "1:11 pm [STREET_ADDRESS] 1:29 pm [STREET_ADDRESS][PERSON_NAME]" at bounding box center [396, 220] width 265 height 31
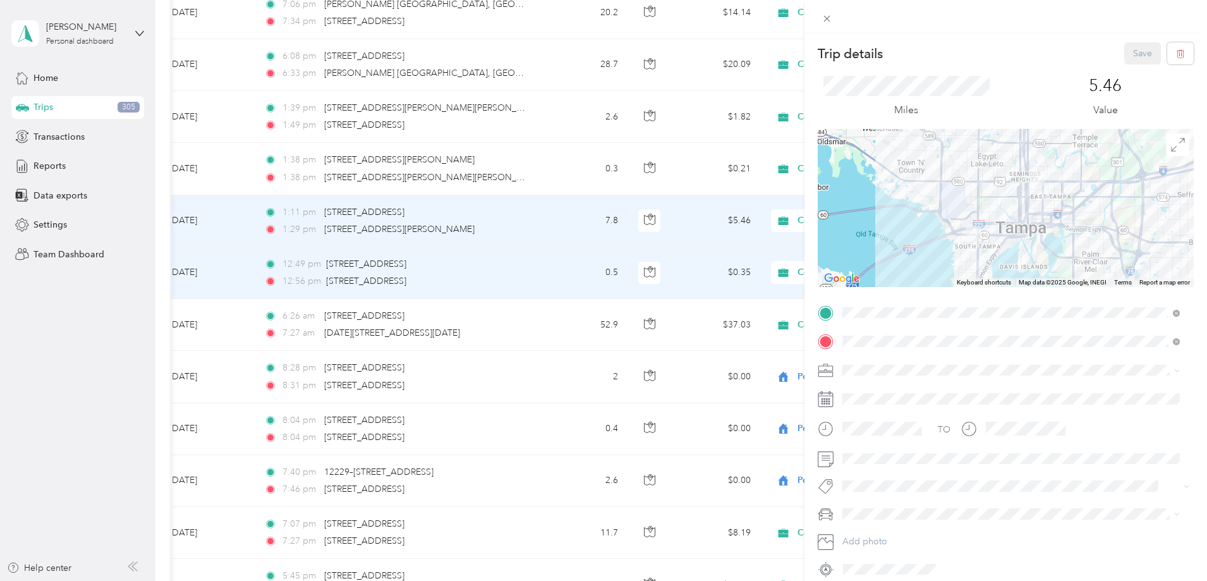
click at [512, 181] on div "Trip details Save This trip cannot be edited because it is either under review,…" at bounding box center [603, 290] width 1207 height 581
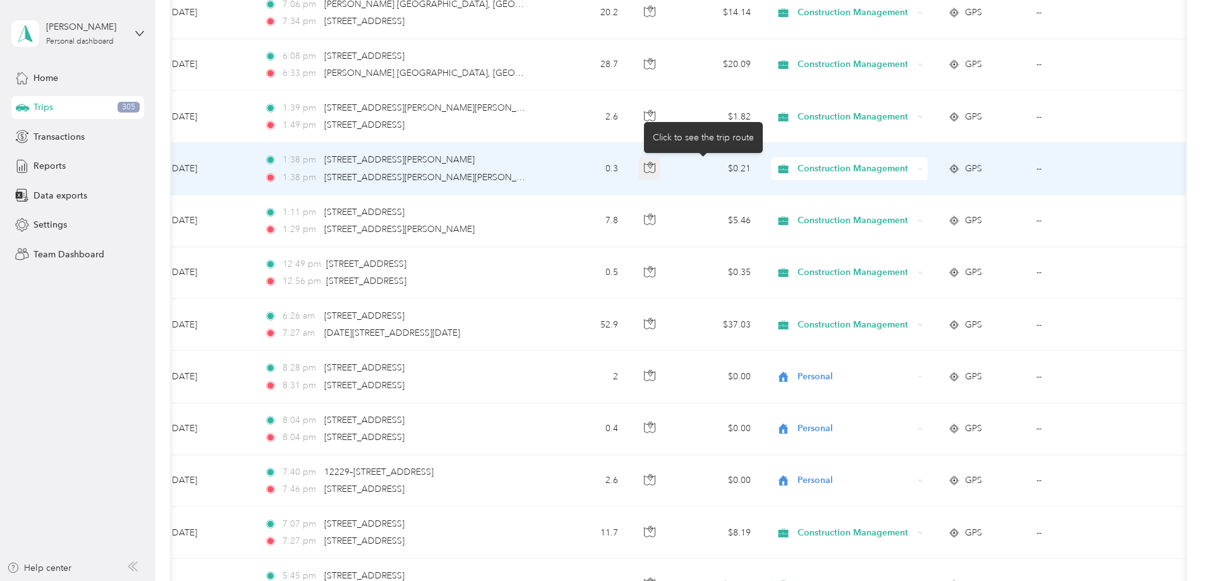
click at [655, 163] on icon "button" at bounding box center [649, 167] width 11 height 11
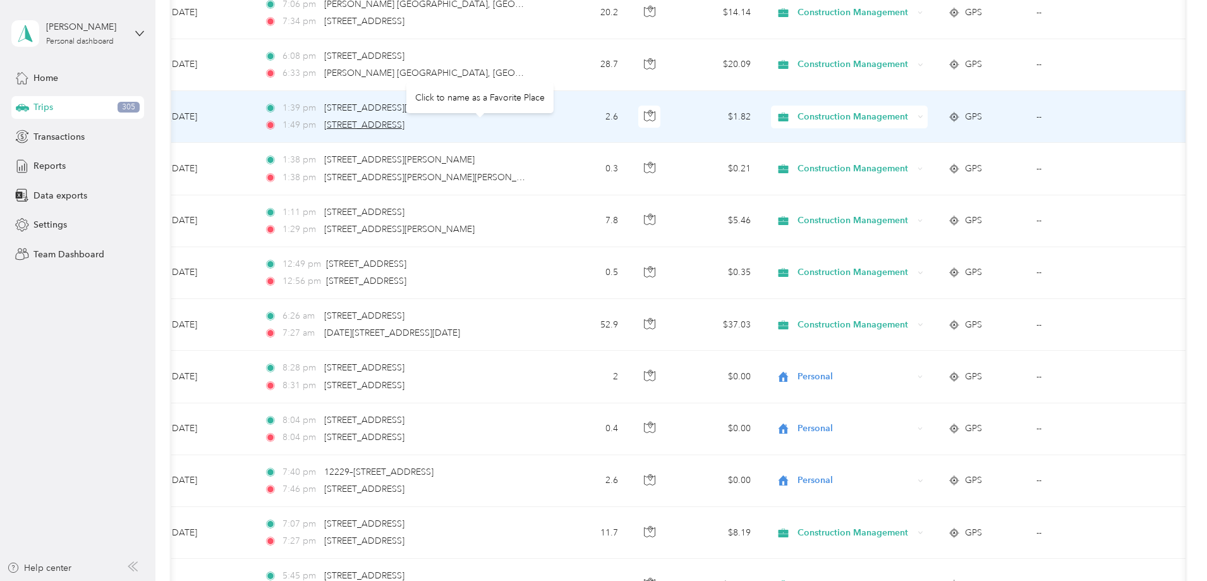
click at [404, 124] on span "[STREET_ADDRESS]" at bounding box center [364, 124] width 80 height 11
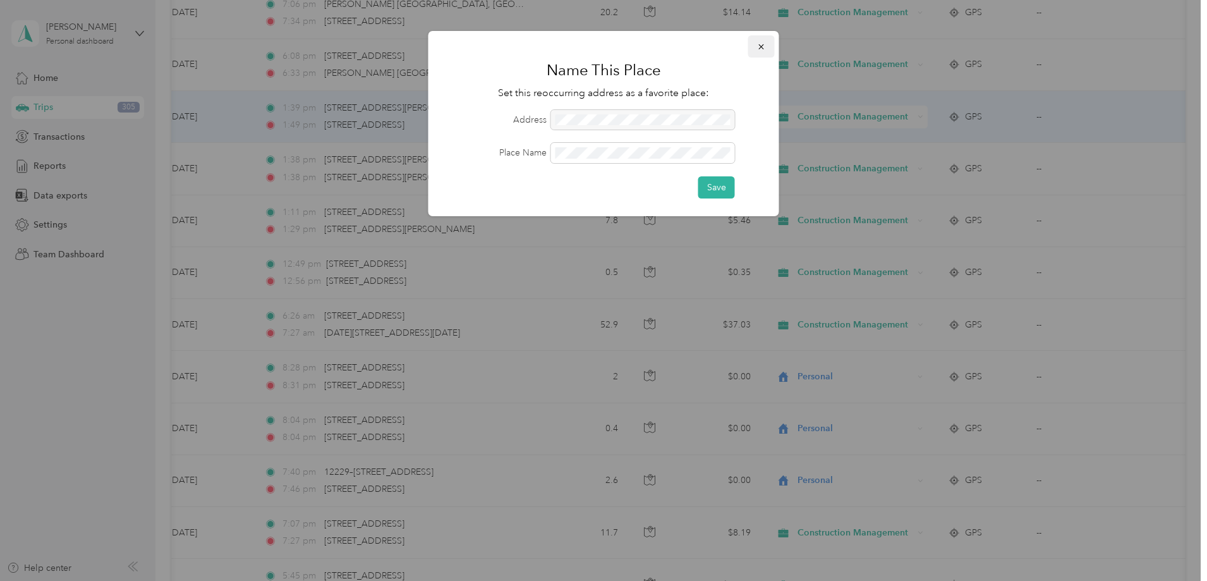
click at [766, 45] on button "button" at bounding box center [761, 46] width 27 height 22
